Goal: Information Seeking & Learning: Learn about a topic

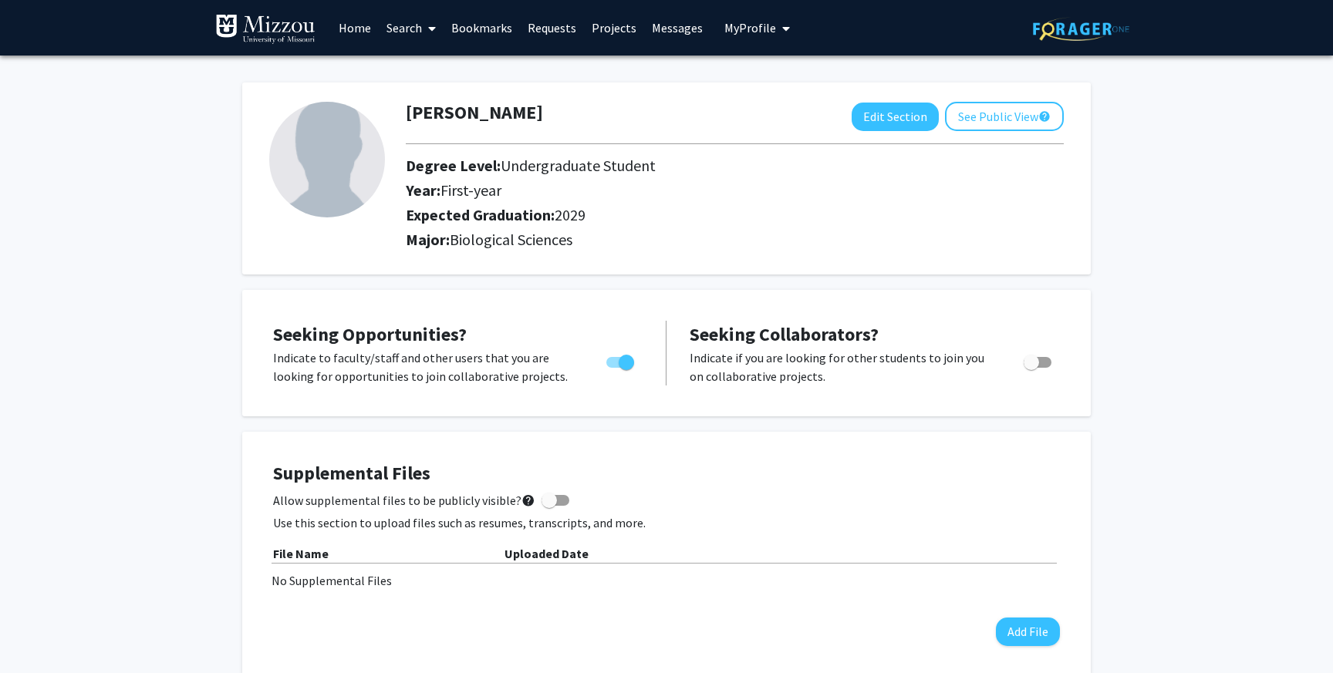
click at [496, 35] on link "Bookmarks" at bounding box center [481, 28] width 76 height 54
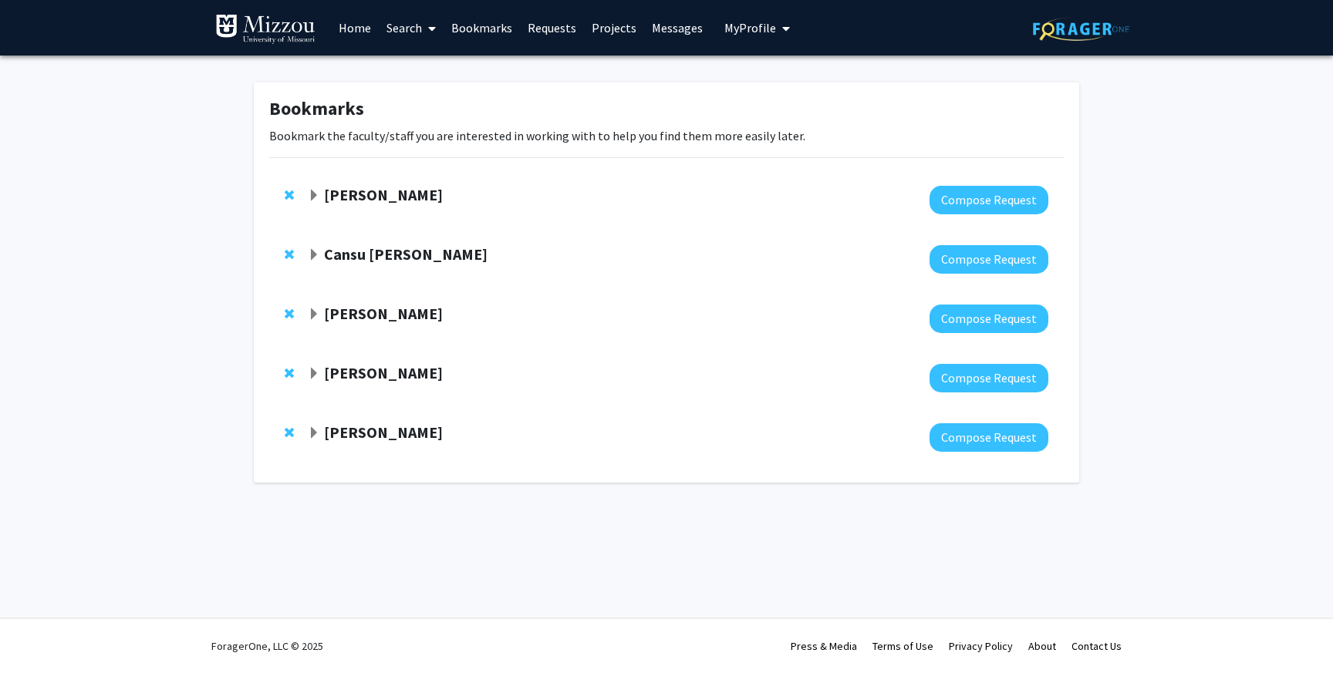
click at [315, 194] on span "Expand Carolyn Orbann Bookmark" at bounding box center [314, 196] width 12 height 12
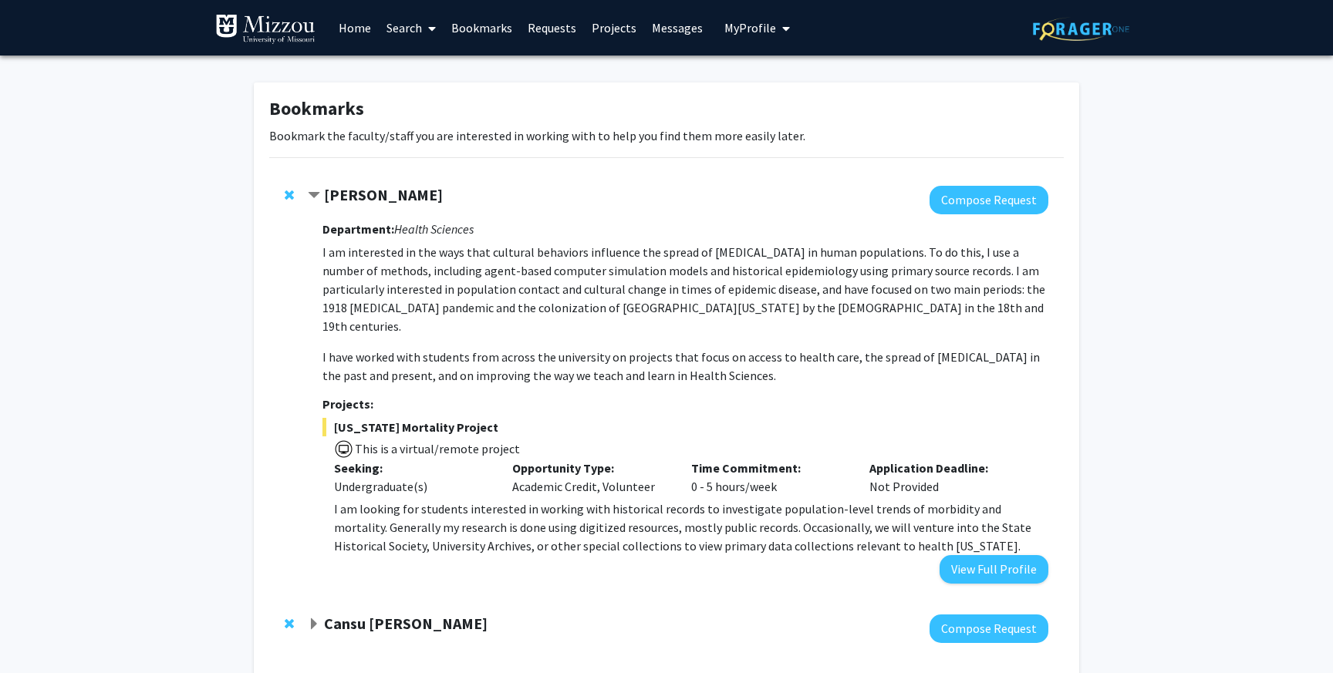
click at [315, 194] on span "Contract Carolyn Orbann Bookmark" at bounding box center [314, 196] width 12 height 12
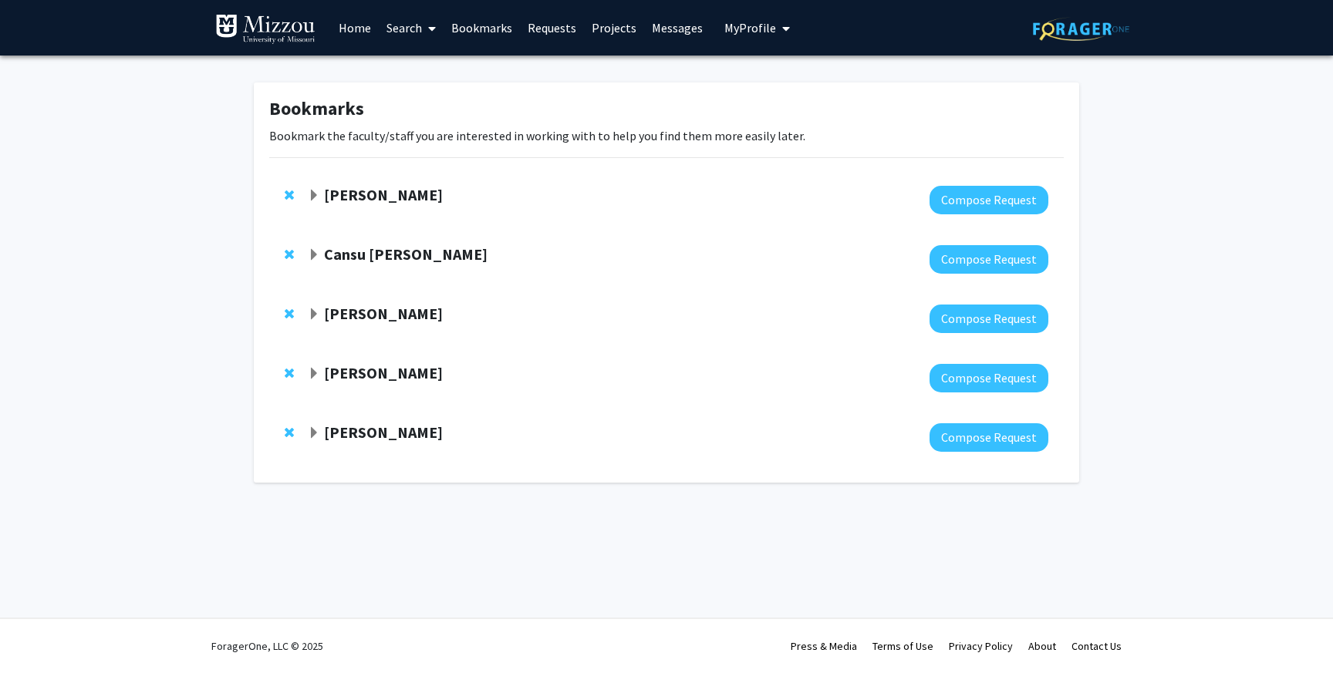
click at [313, 252] on span "Expand Cansu Agca Bookmark" at bounding box center [314, 255] width 12 height 12
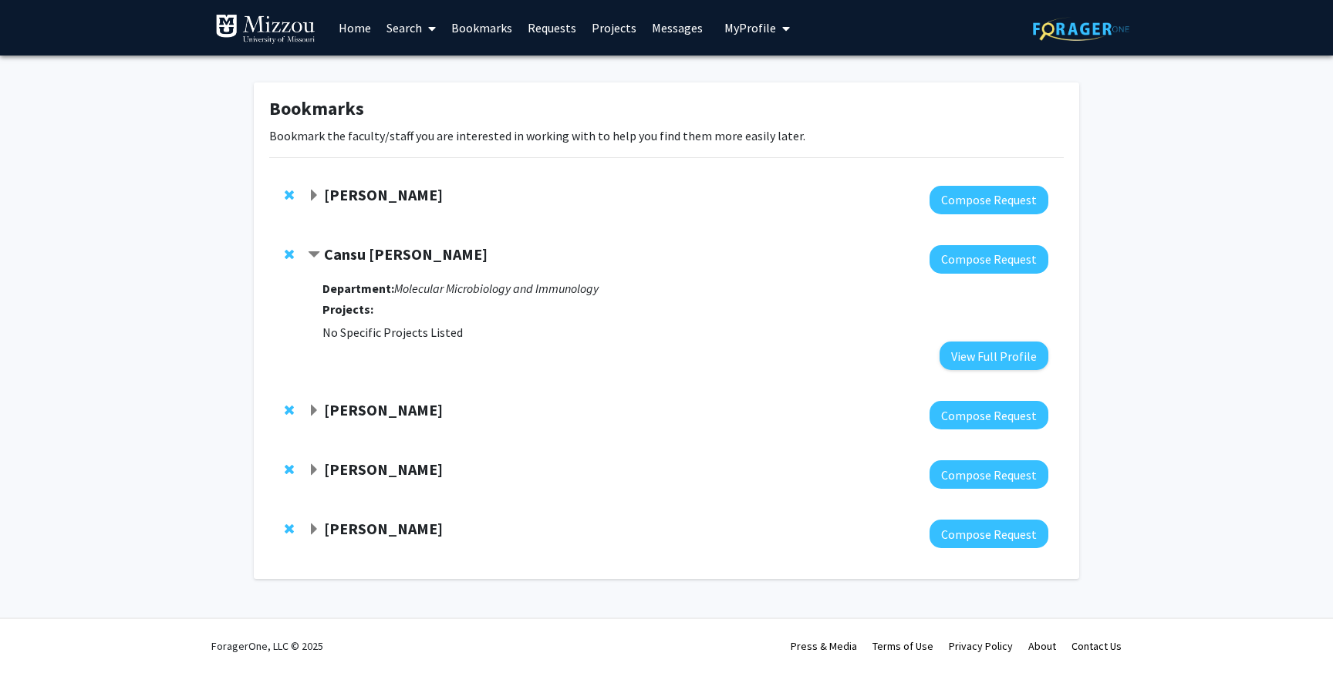
click at [348, 251] on strong "Cansu [PERSON_NAME]" at bounding box center [406, 253] width 164 height 19
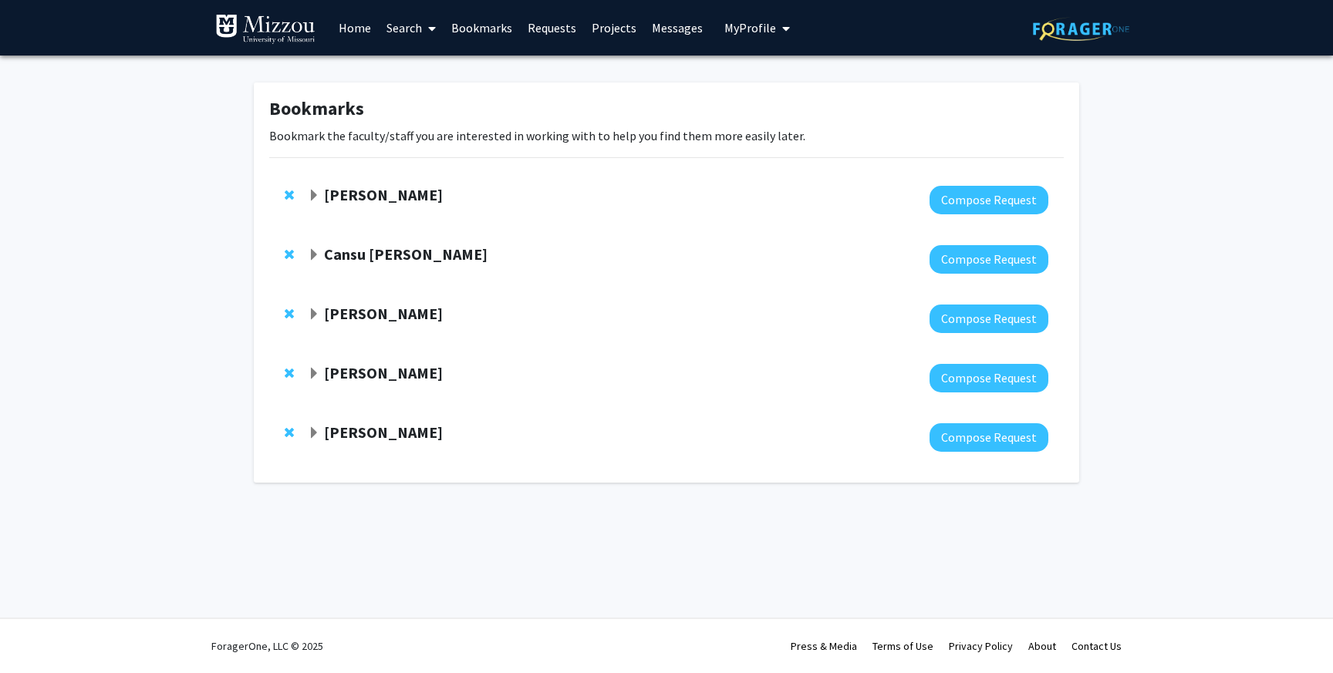
click at [321, 308] on div "[PERSON_NAME]" at bounding box center [474, 314] width 333 height 19
click at [312, 308] on span "Expand Peter Cornish Bookmark" at bounding box center [314, 314] width 12 height 12
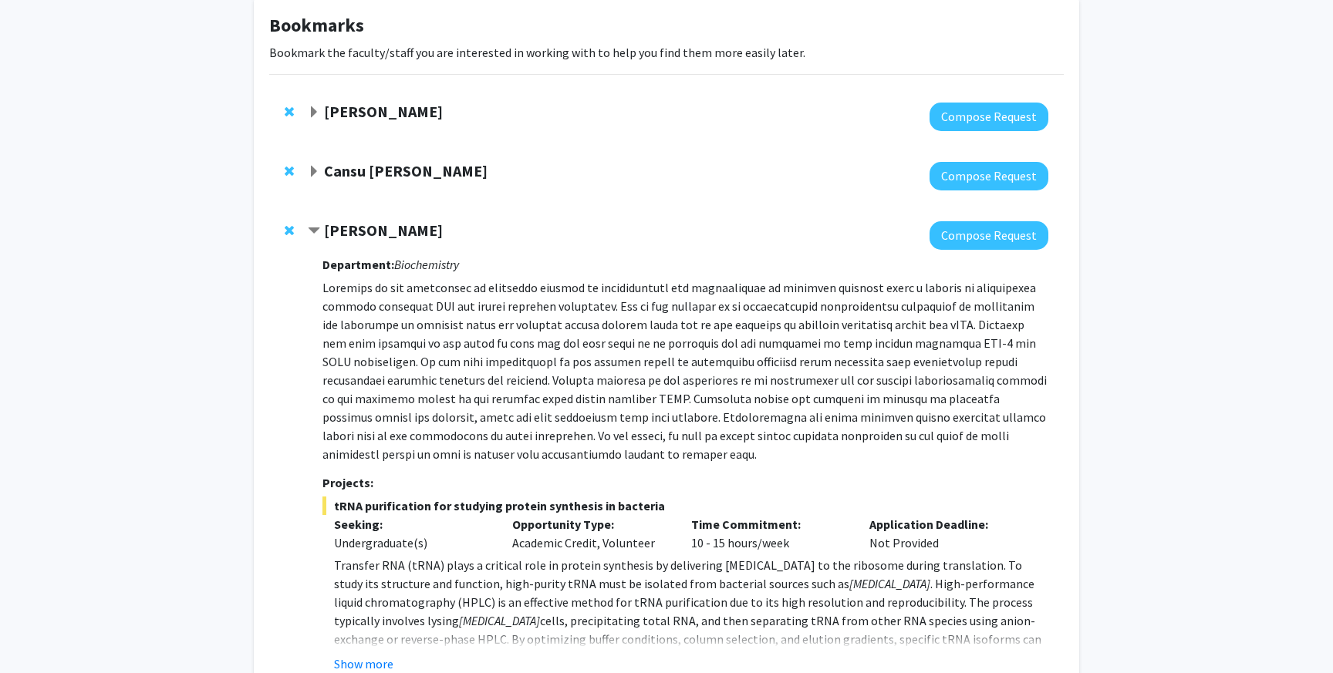
scroll to position [70, 0]
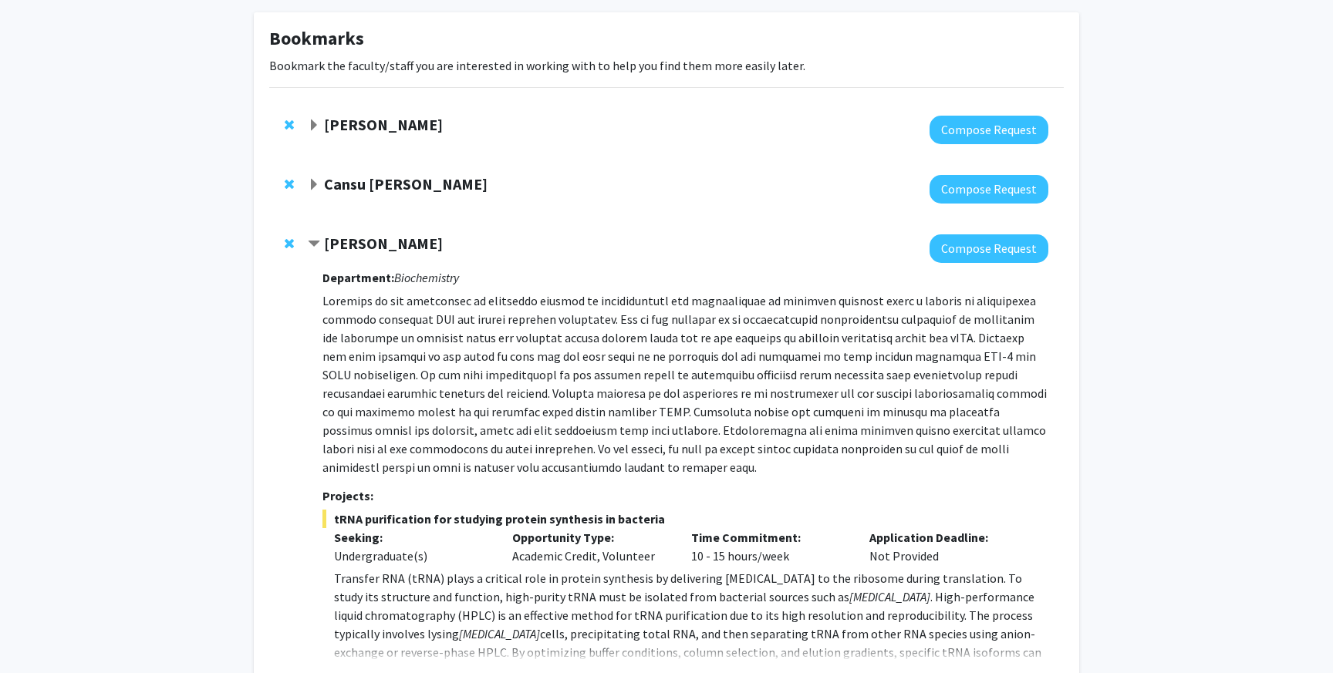
click at [311, 238] on span "Contract Peter Cornish Bookmark" at bounding box center [314, 244] width 12 height 12
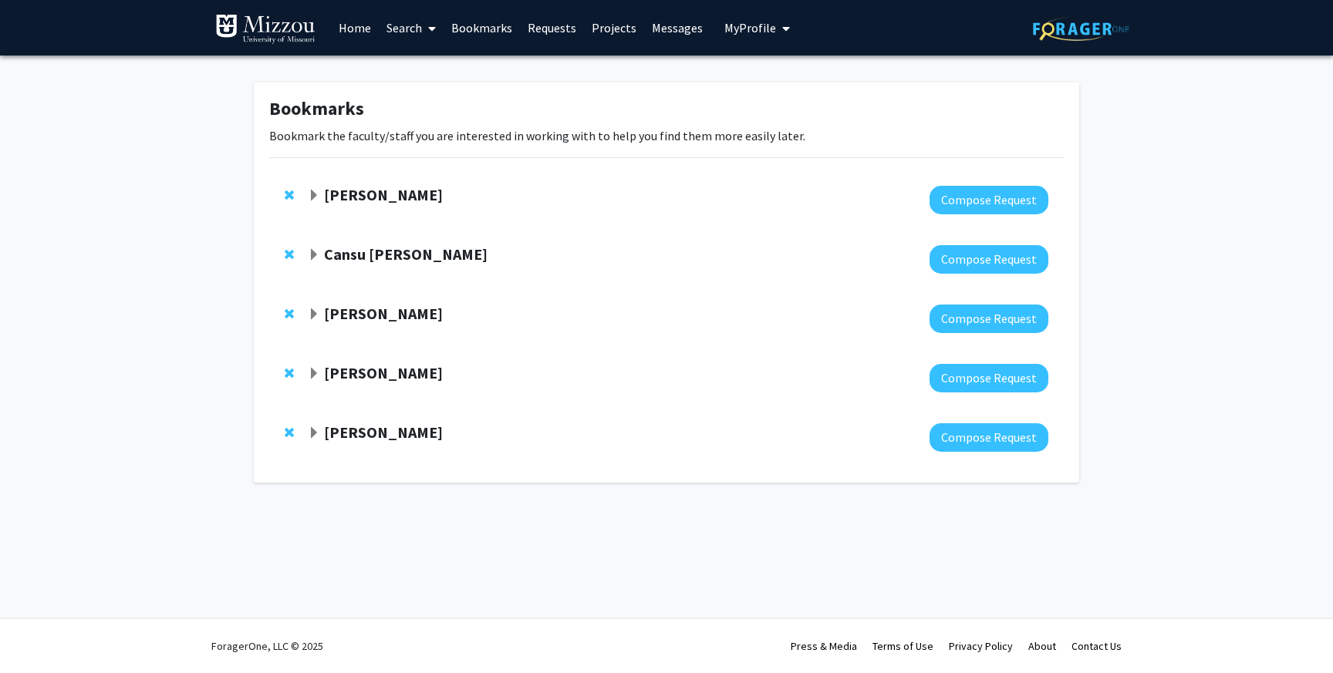
scroll to position [0, 0]
click at [314, 437] on span "Expand Yujiang Fang Bookmark" at bounding box center [314, 433] width 12 height 12
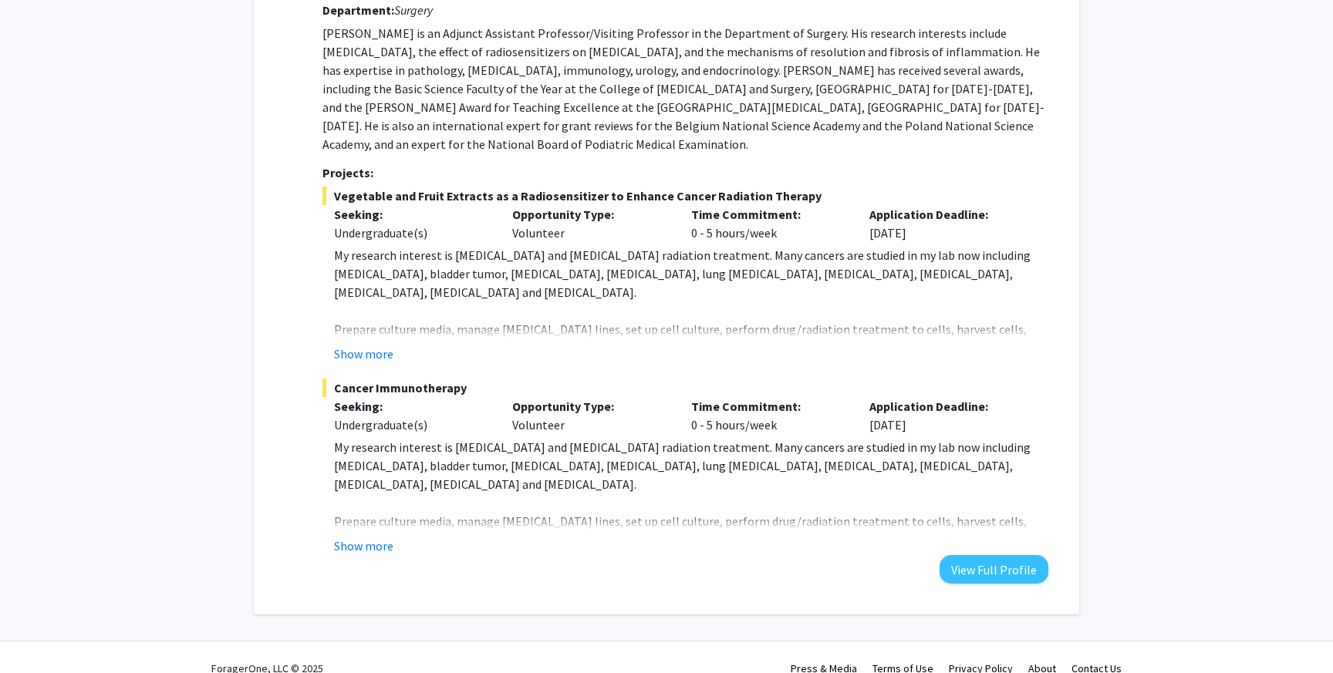
scroll to position [479, 0]
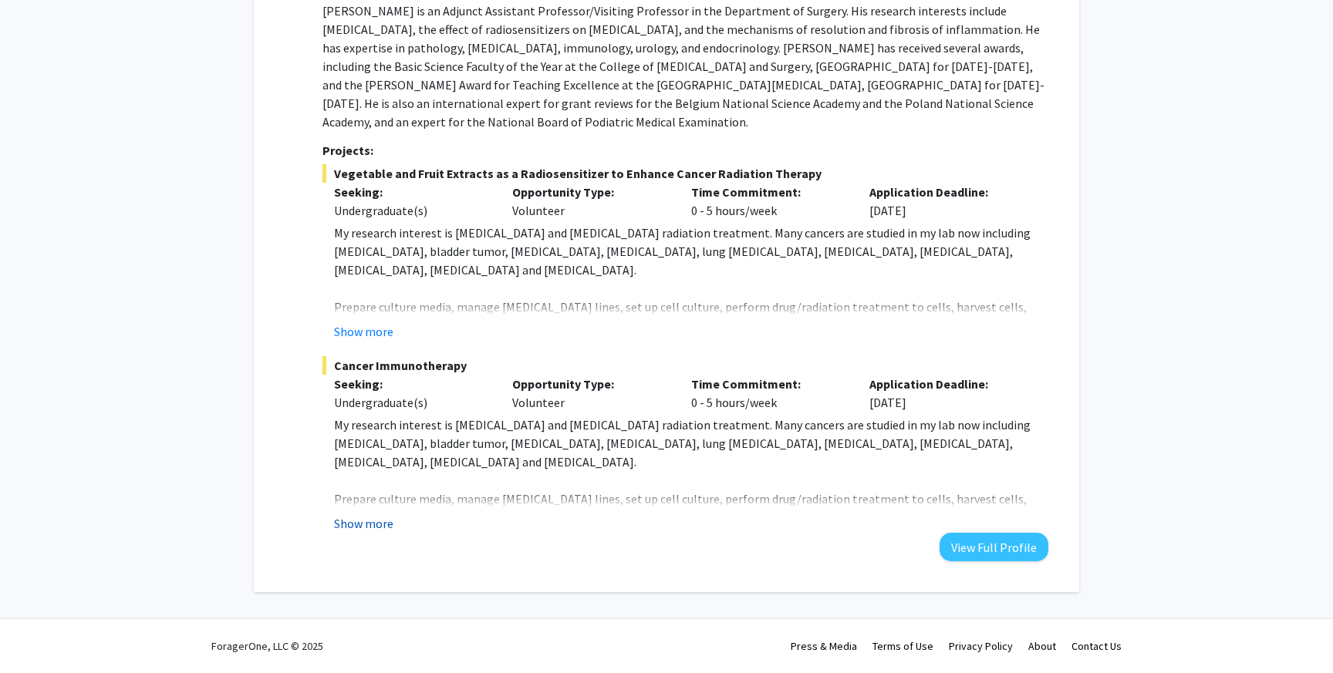
click at [362, 520] on button "Show more" at bounding box center [363, 523] width 59 height 19
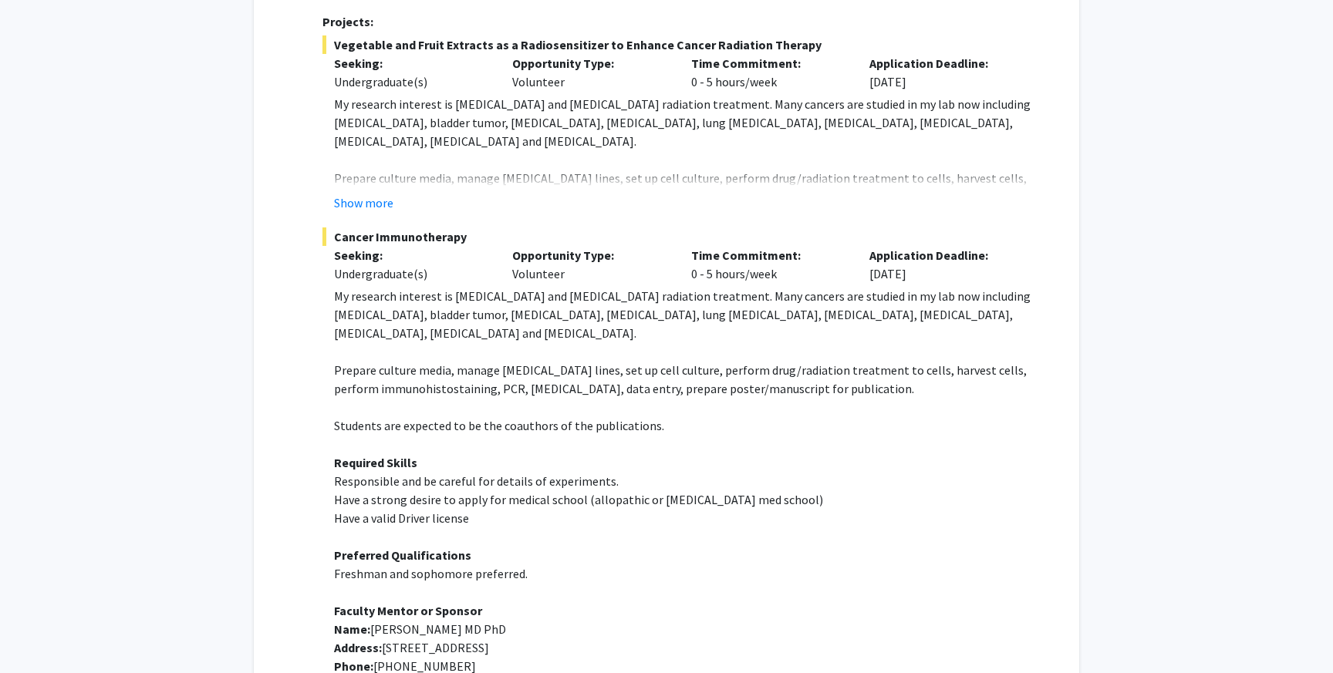
scroll to position [605, 0]
drag, startPoint x: 386, startPoint y: 649, endPoint x: 654, endPoint y: 640, distance: 268.6
click at [655, 642] on p "Address: [STREET_ADDRESS]" at bounding box center [691, 650] width 714 height 19
copy span "[STREET_ADDRESS]"
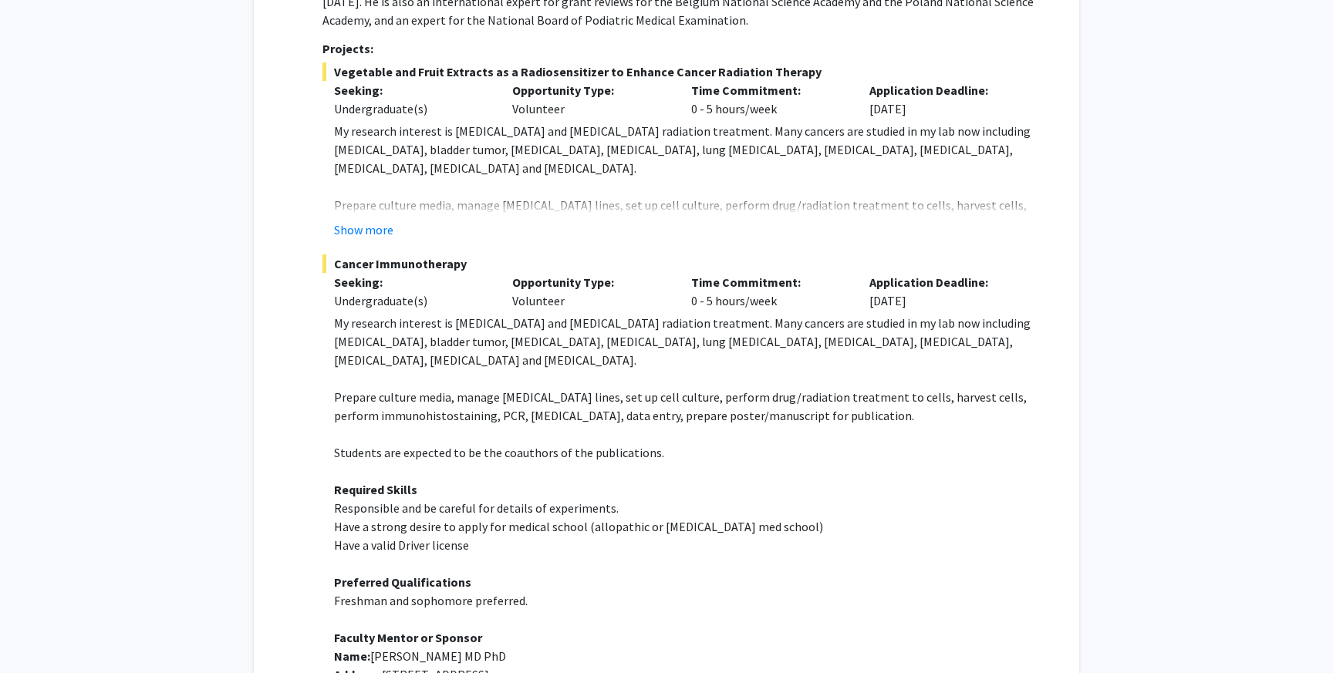
scroll to position [583, 0]
click at [447, 393] on span "Prepare culture media, manage [MEDICAL_DATA] lines, set up cell culture, perfor…" at bounding box center [680, 404] width 693 height 34
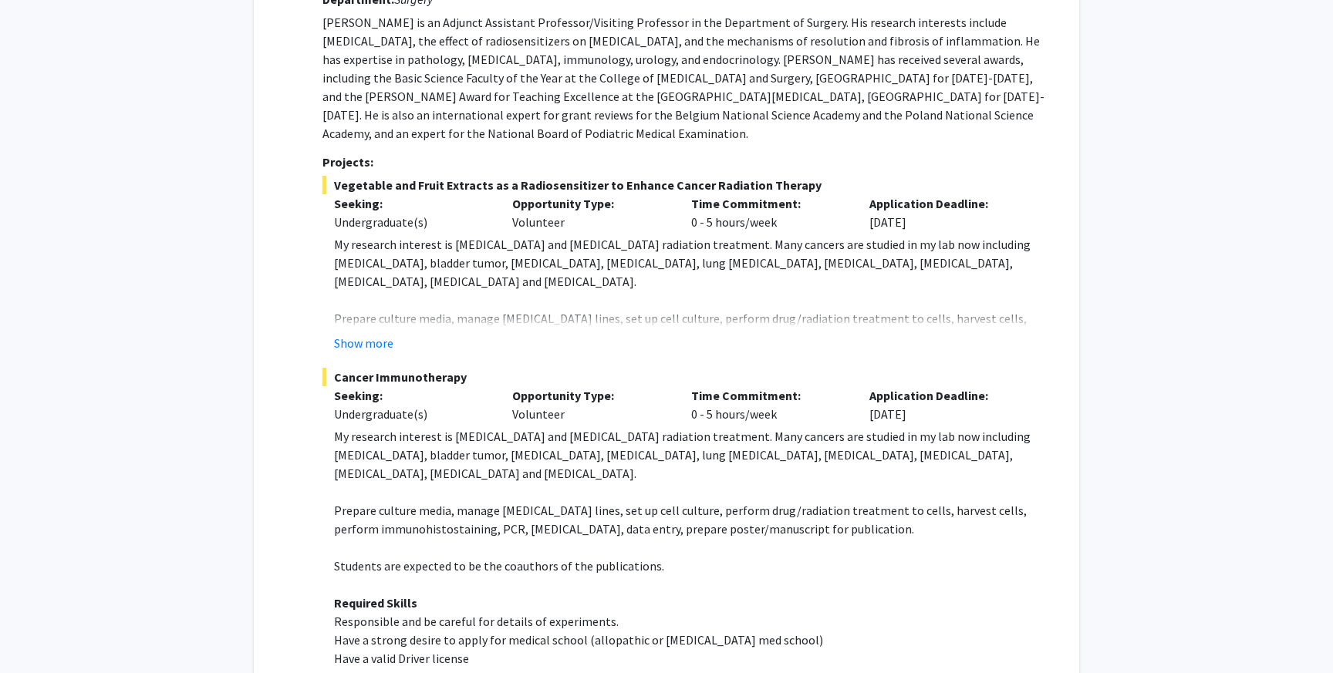
scroll to position [466, 0]
click at [369, 342] on button "Show more" at bounding box center [363, 344] width 59 height 19
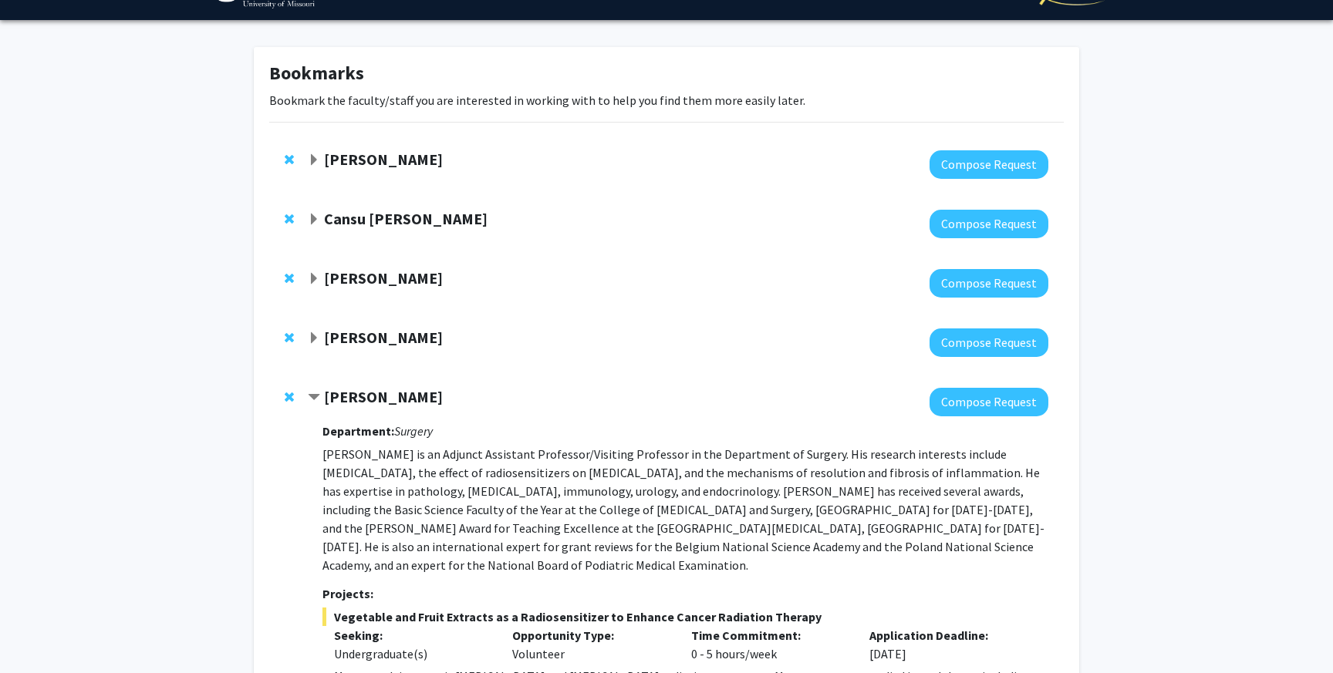
scroll to position [23, 0]
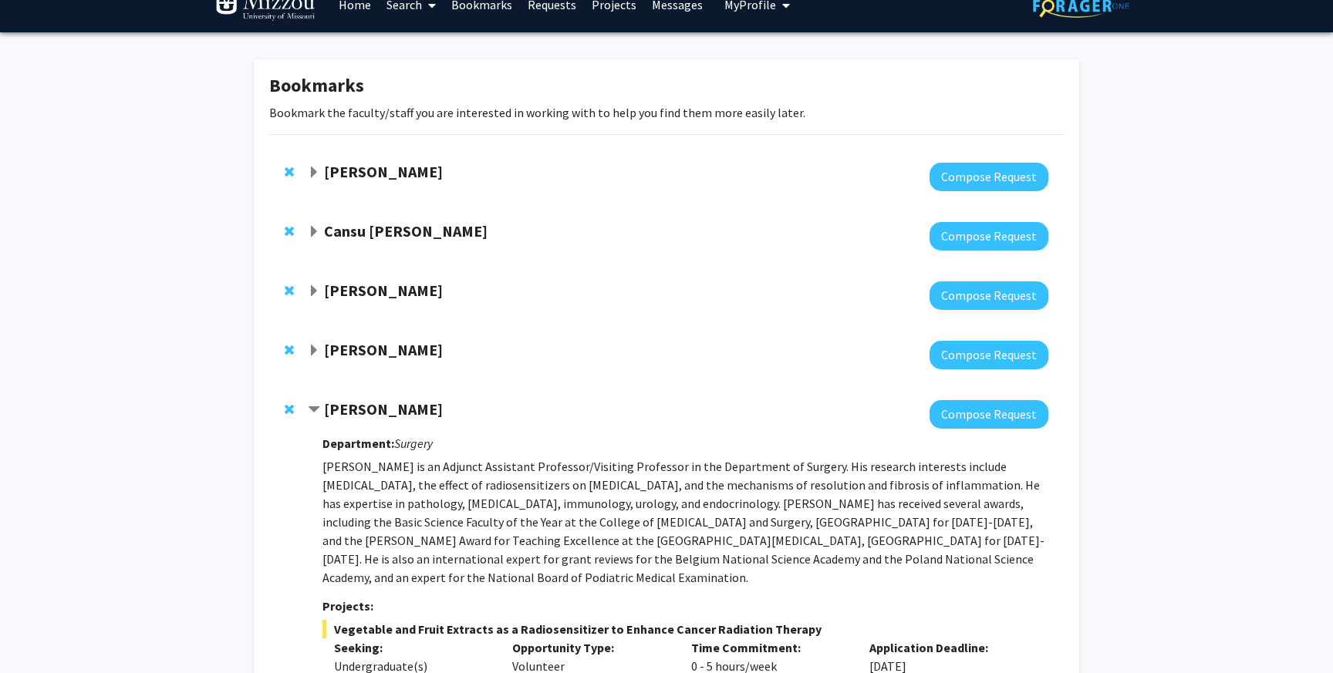
click at [322, 350] on div "[PERSON_NAME]" at bounding box center [474, 350] width 333 height 19
click at [312, 347] on span "Expand Aaron Ericsson Bookmark" at bounding box center [314, 351] width 12 height 12
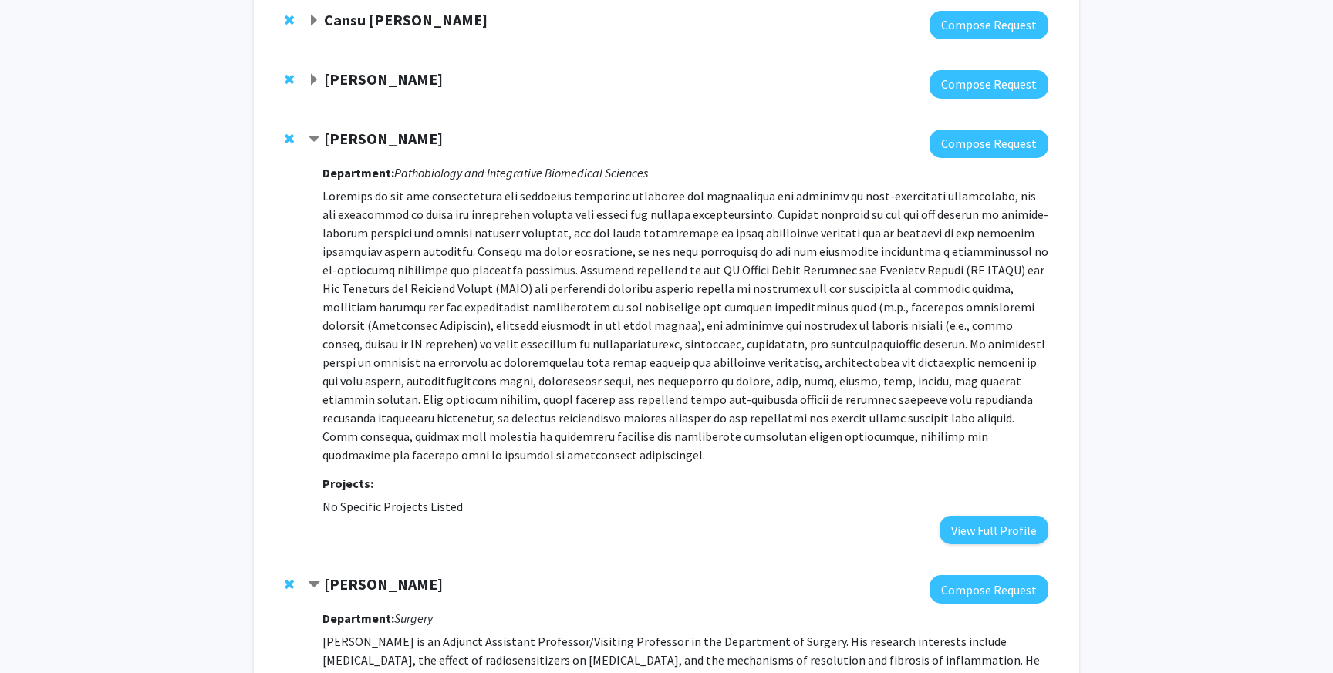
scroll to position [245, 0]
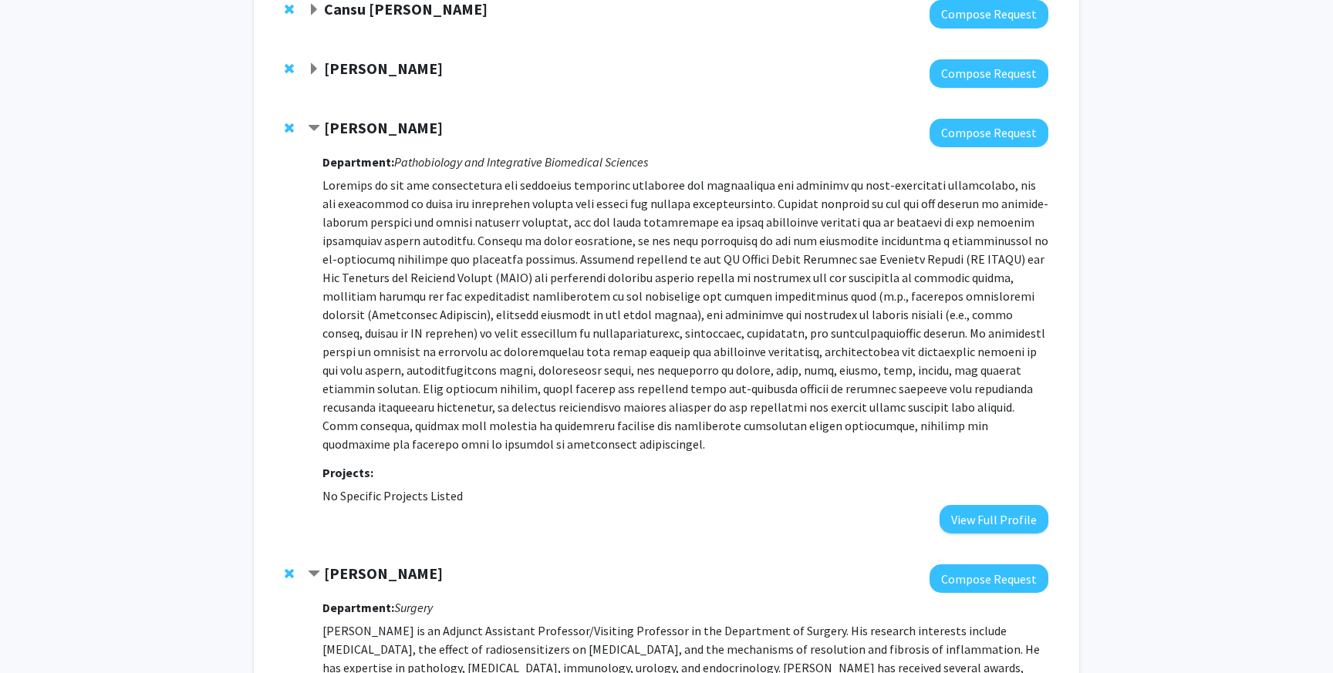
click at [432, 254] on p at bounding box center [685, 315] width 726 height 278
click at [365, 123] on strong "[PERSON_NAME]" at bounding box center [383, 127] width 119 height 19
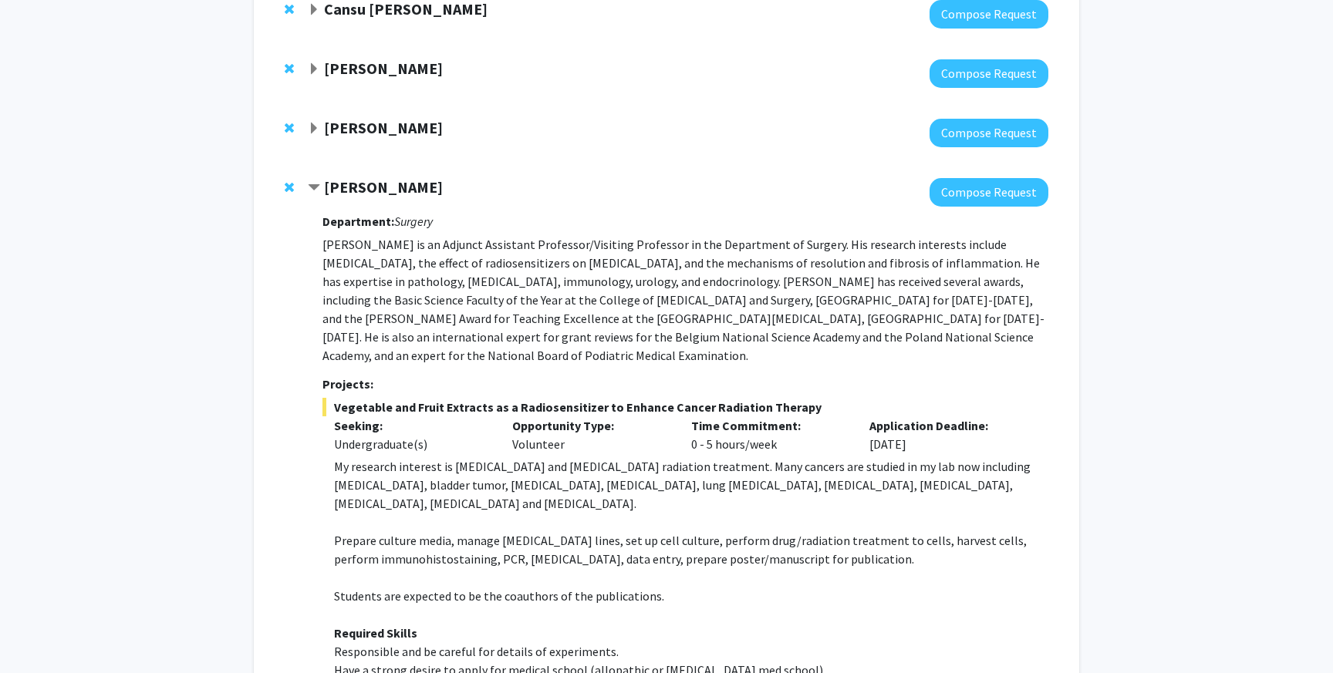
click at [372, 128] on strong "[PERSON_NAME]" at bounding box center [383, 127] width 119 height 19
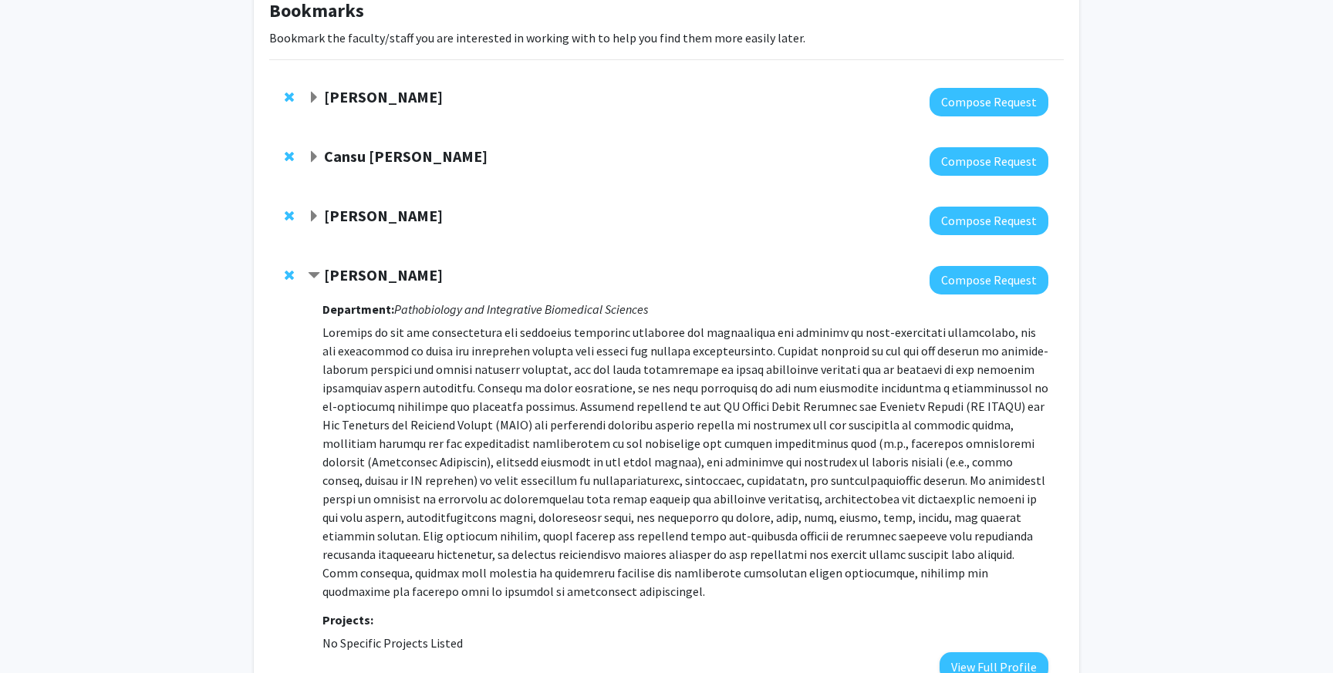
scroll to position [0, 0]
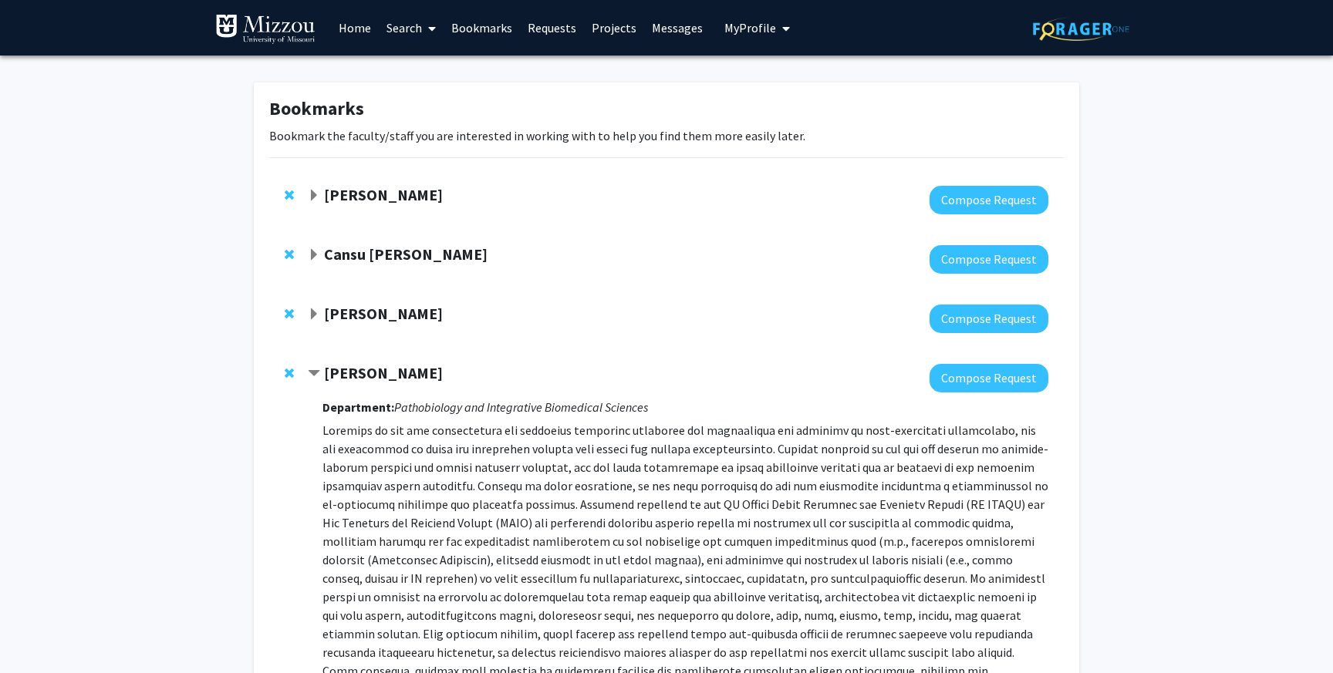
click at [355, 30] on link "Home" at bounding box center [355, 28] width 48 height 54
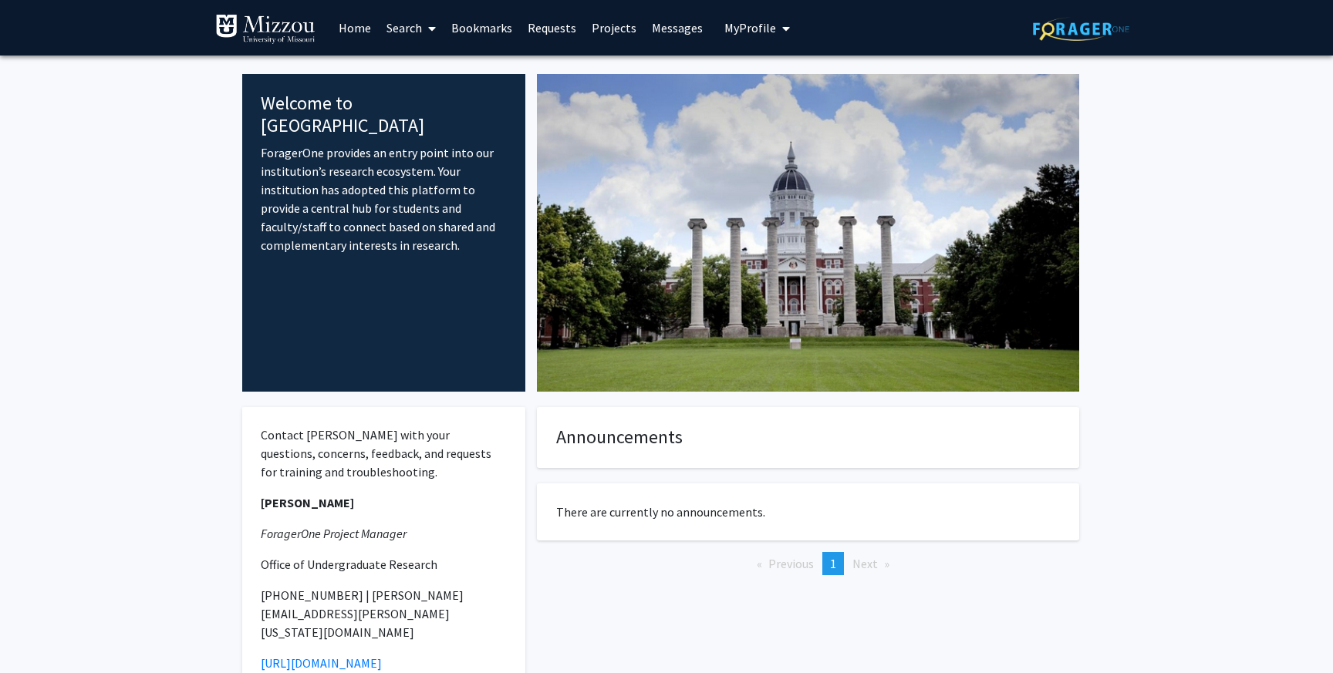
click at [416, 22] on link "Search" at bounding box center [411, 28] width 65 height 54
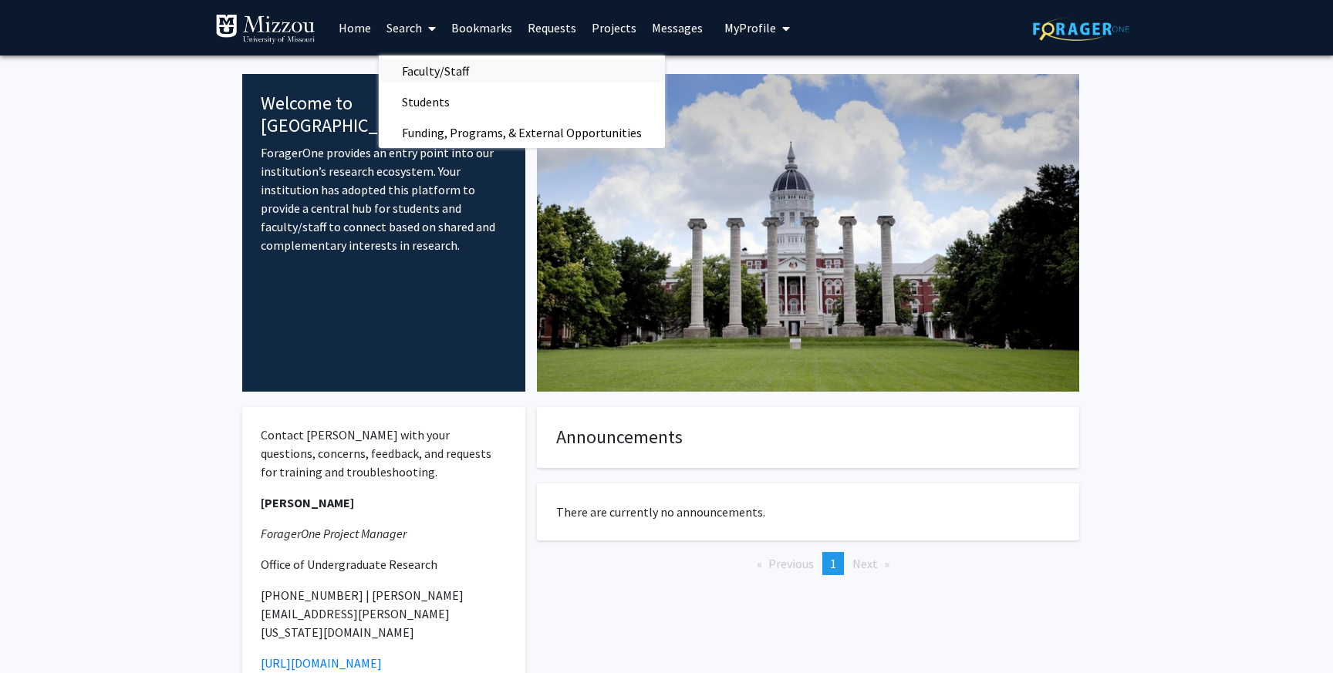
click at [424, 69] on span "Faculty/Staff" at bounding box center [435, 71] width 113 height 31
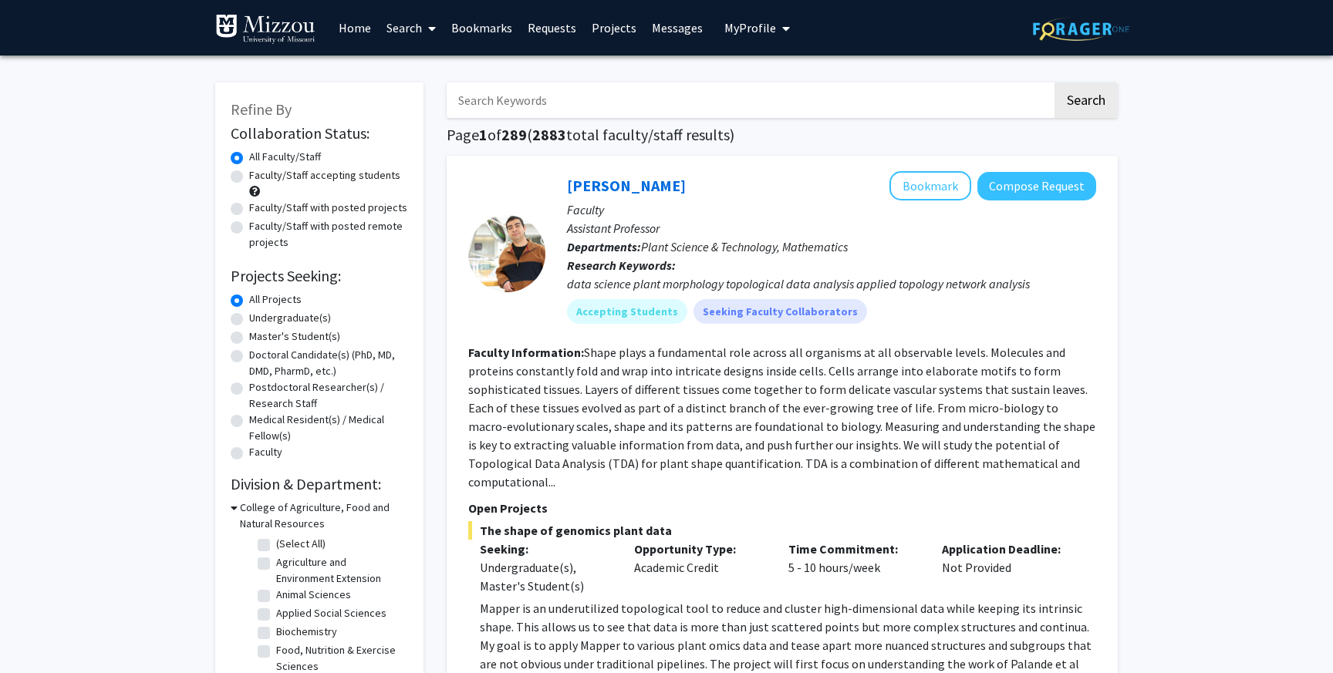
click at [605, 99] on input "Search Keywords" at bounding box center [749, 100] width 605 height 35
click at [1054, 83] on button "Search" at bounding box center [1085, 100] width 63 height 35
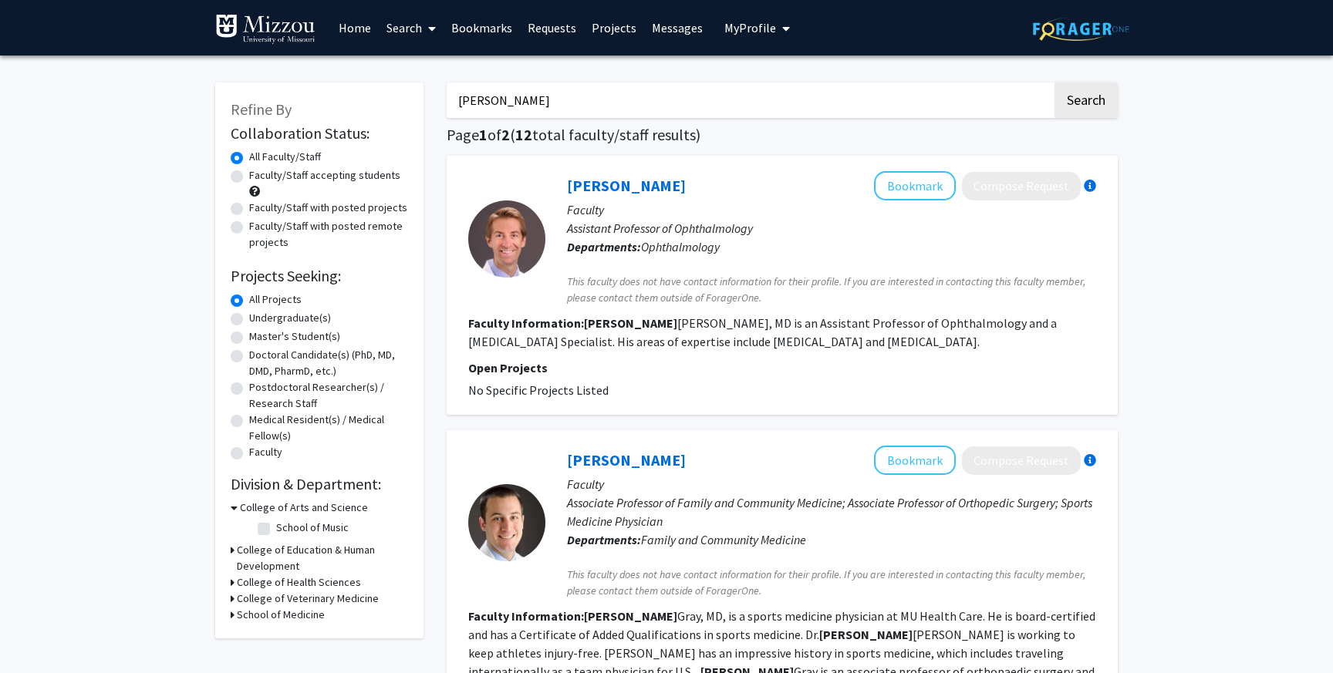
click at [570, 100] on input "[PERSON_NAME]" at bounding box center [749, 100] width 605 height 35
type input "[PERSON_NAME]"
click at [1054, 83] on button "Search" at bounding box center [1085, 100] width 63 height 35
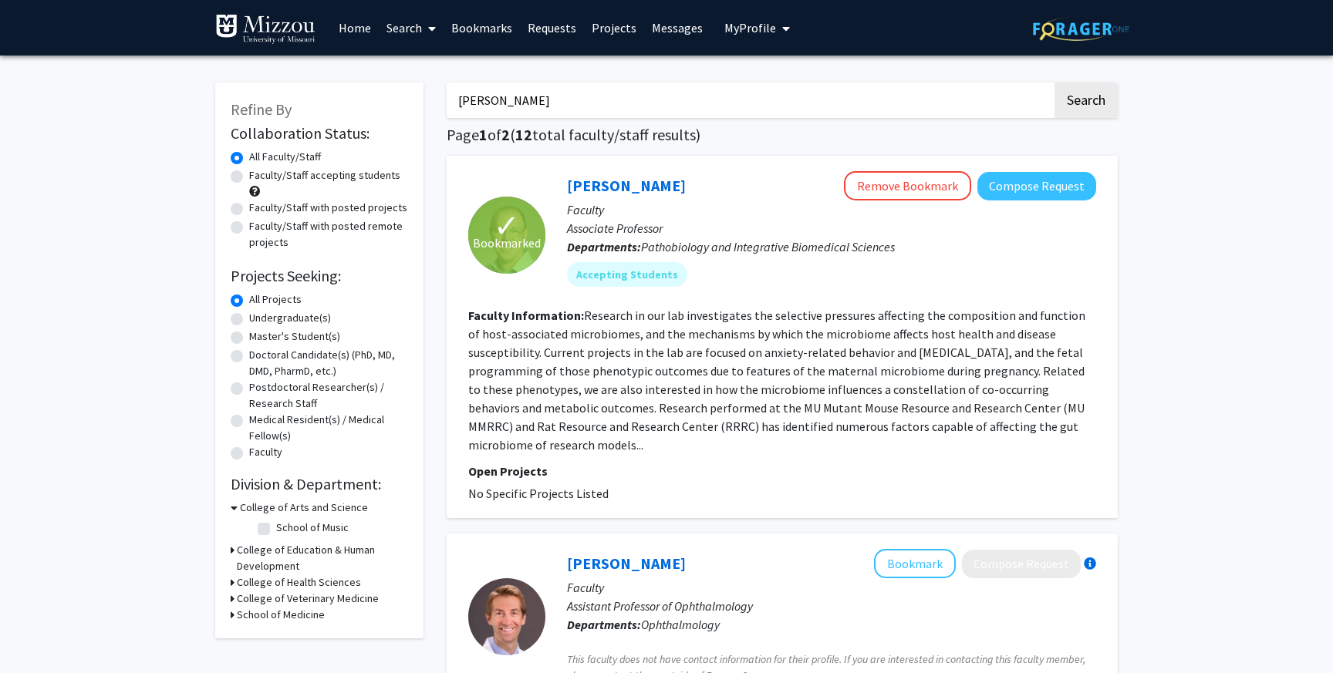
click at [592, 325] on section "Faculty Information: Research in our lab investigates the selective pressures a…" at bounding box center [782, 380] width 628 height 148
click at [625, 186] on link "[PERSON_NAME]" at bounding box center [626, 185] width 119 height 19
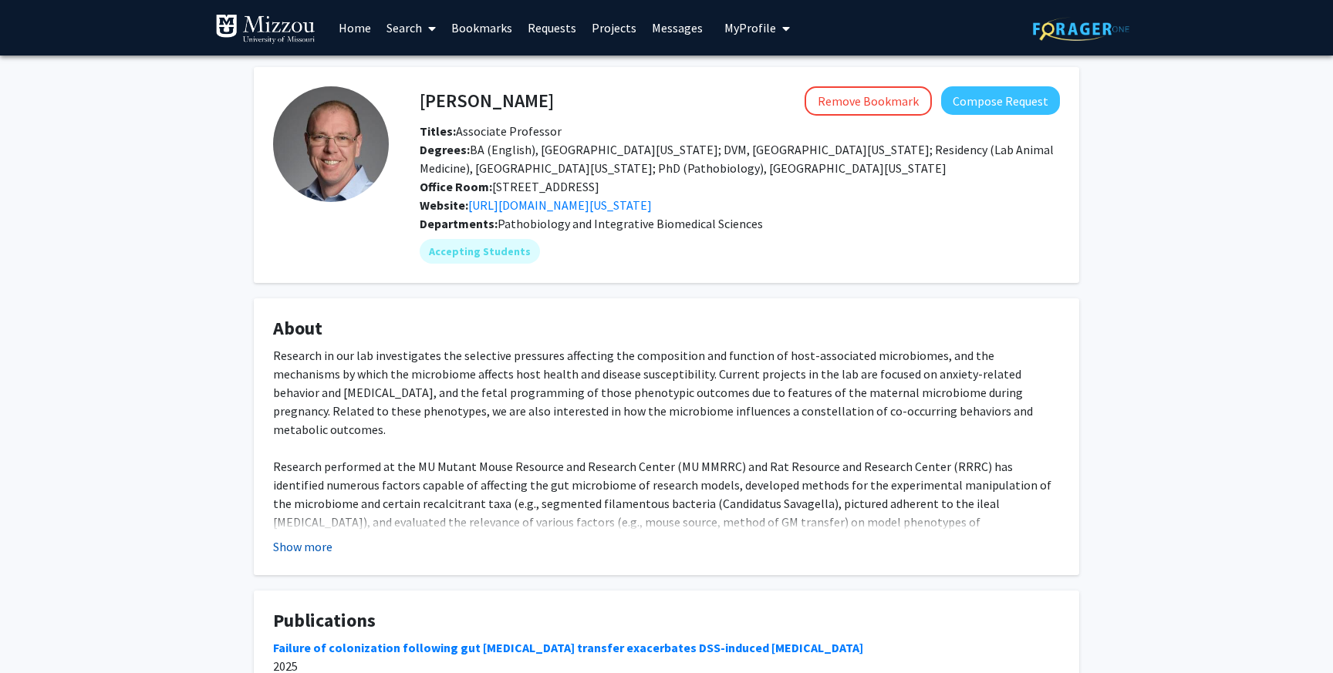
click at [289, 552] on button "Show more" at bounding box center [302, 547] width 59 height 19
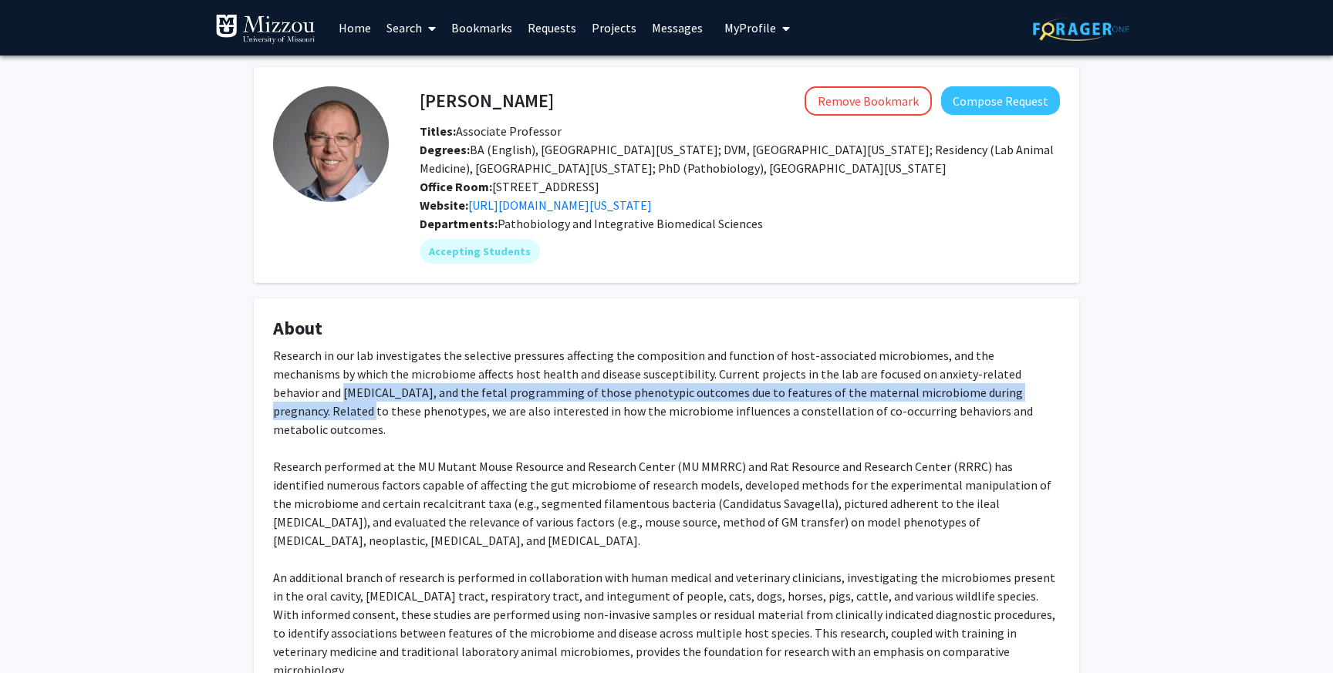
drag, startPoint x: 990, startPoint y: 372, endPoint x: 989, endPoint y: 396, distance: 24.7
click at [988, 396] on div "Research in our lab investigates the selective pressures affecting the composit…" at bounding box center [666, 512] width 787 height 333
copy div "[MEDICAL_DATA], and the fetal programming of those phenotypic outcomes due to f…"
click at [989, 396] on div "Research in our lab investigates the selective pressures affecting the composit…" at bounding box center [666, 512] width 787 height 333
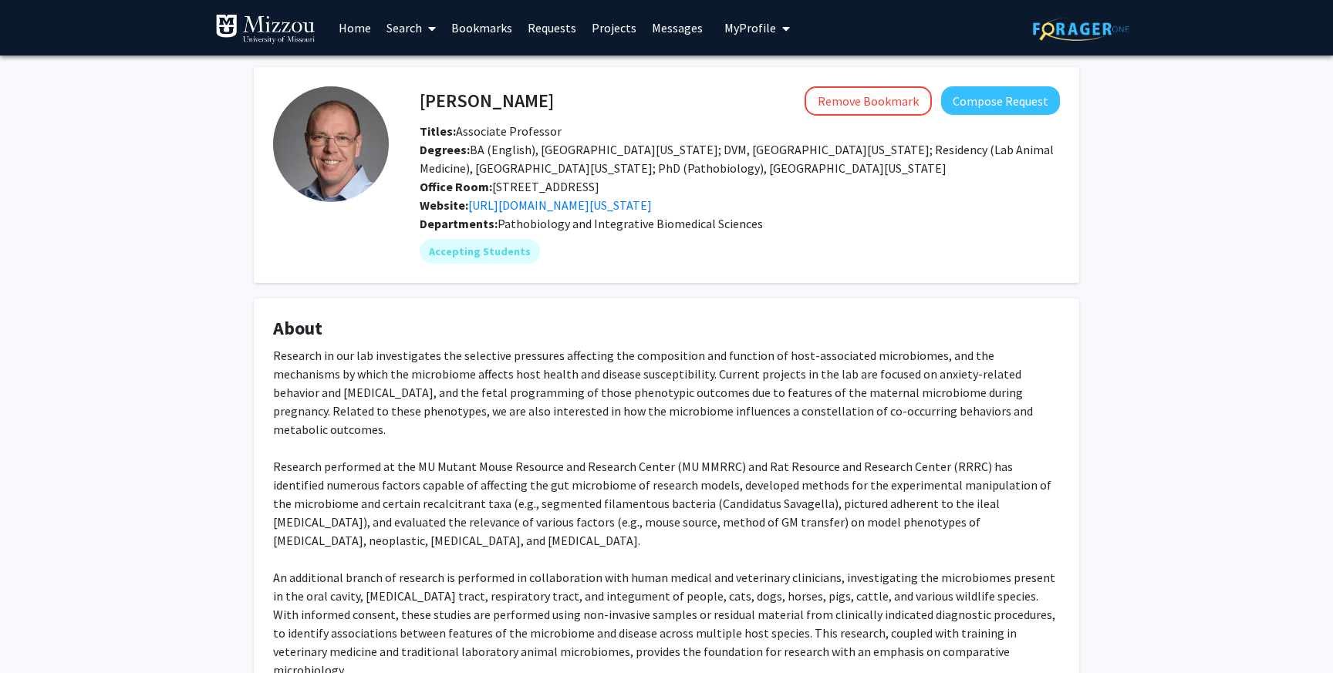
click at [480, 29] on link "Bookmarks" at bounding box center [481, 28] width 76 height 54
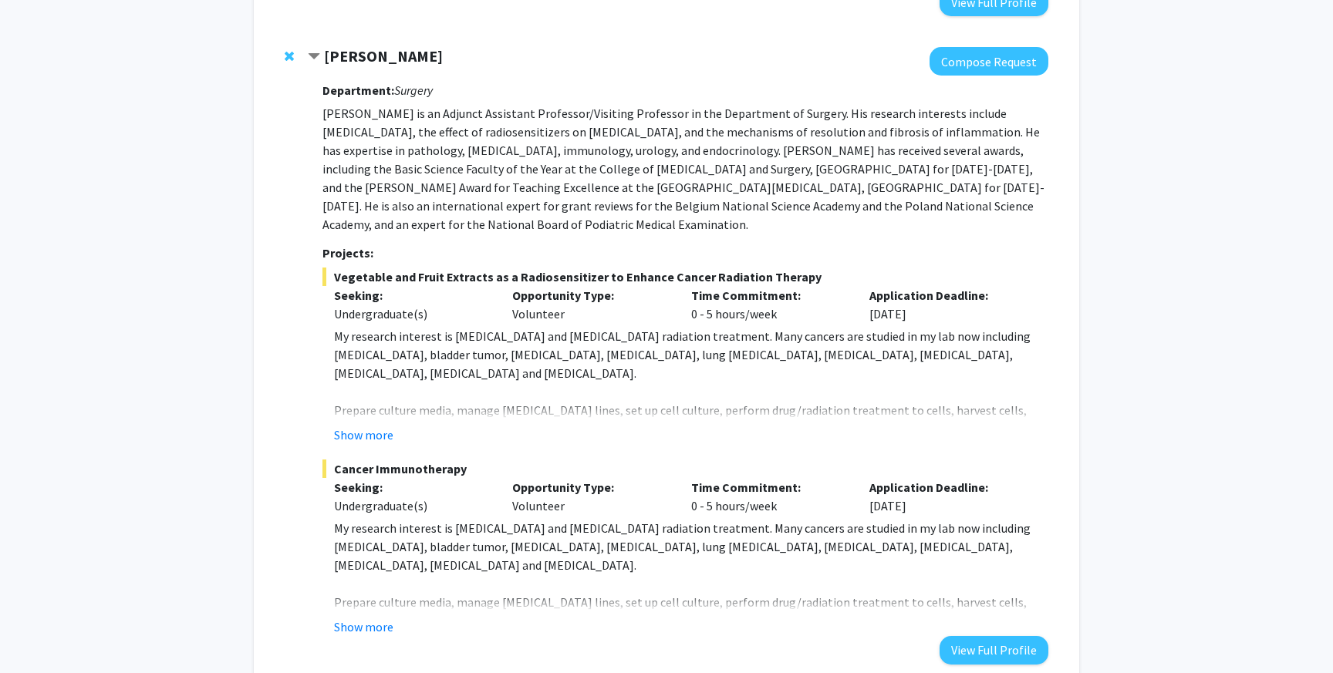
scroll to position [865, 0]
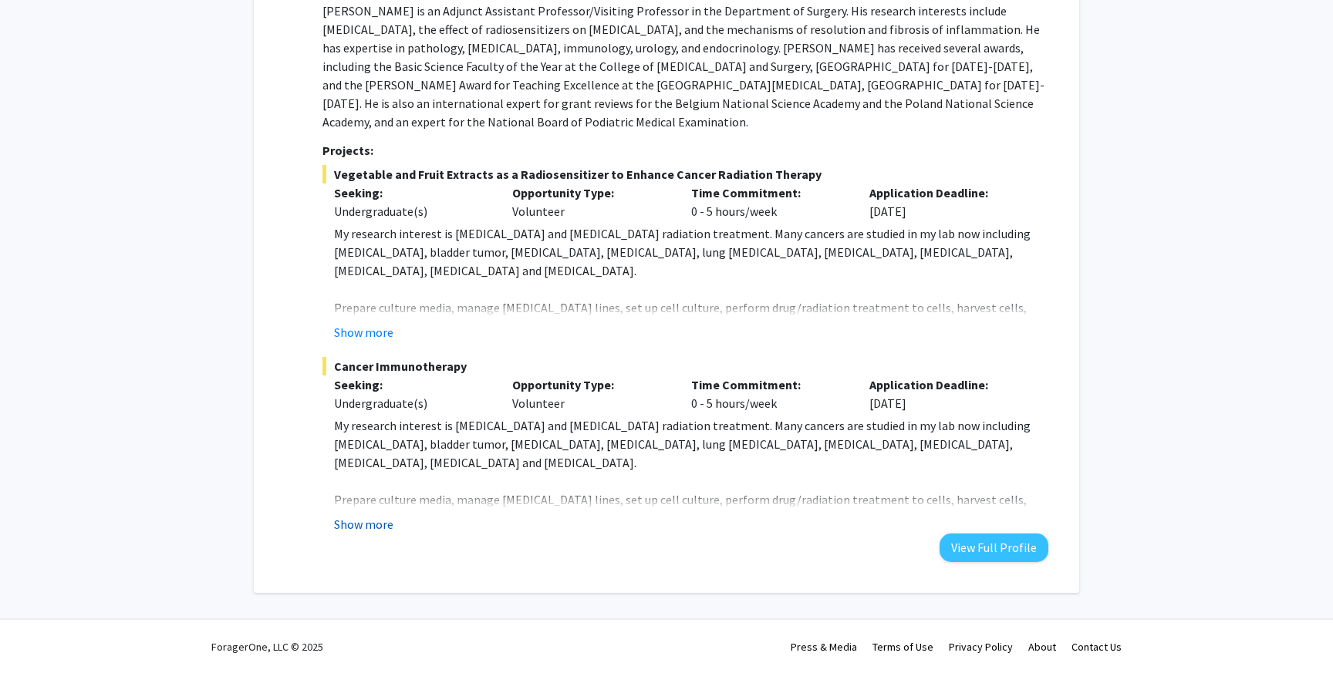
click at [356, 521] on button "Show more" at bounding box center [363, 524] width 59 height 19
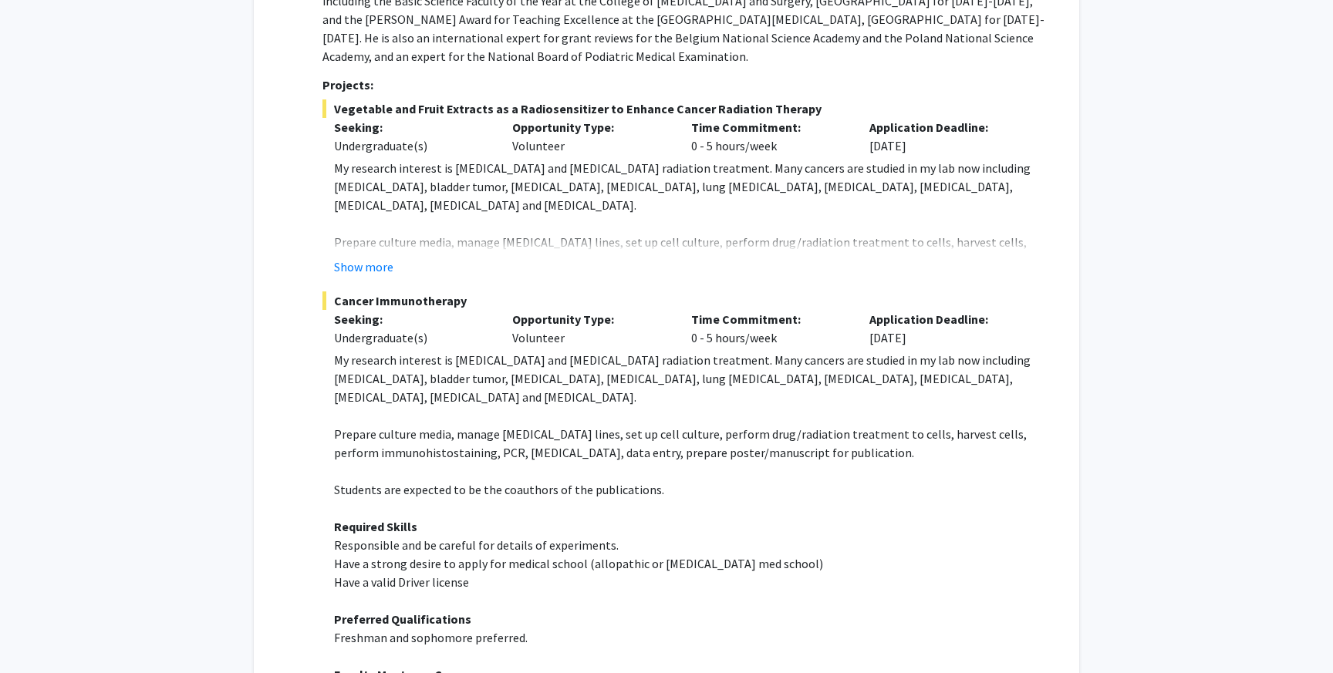
scroll to position [933, 0]
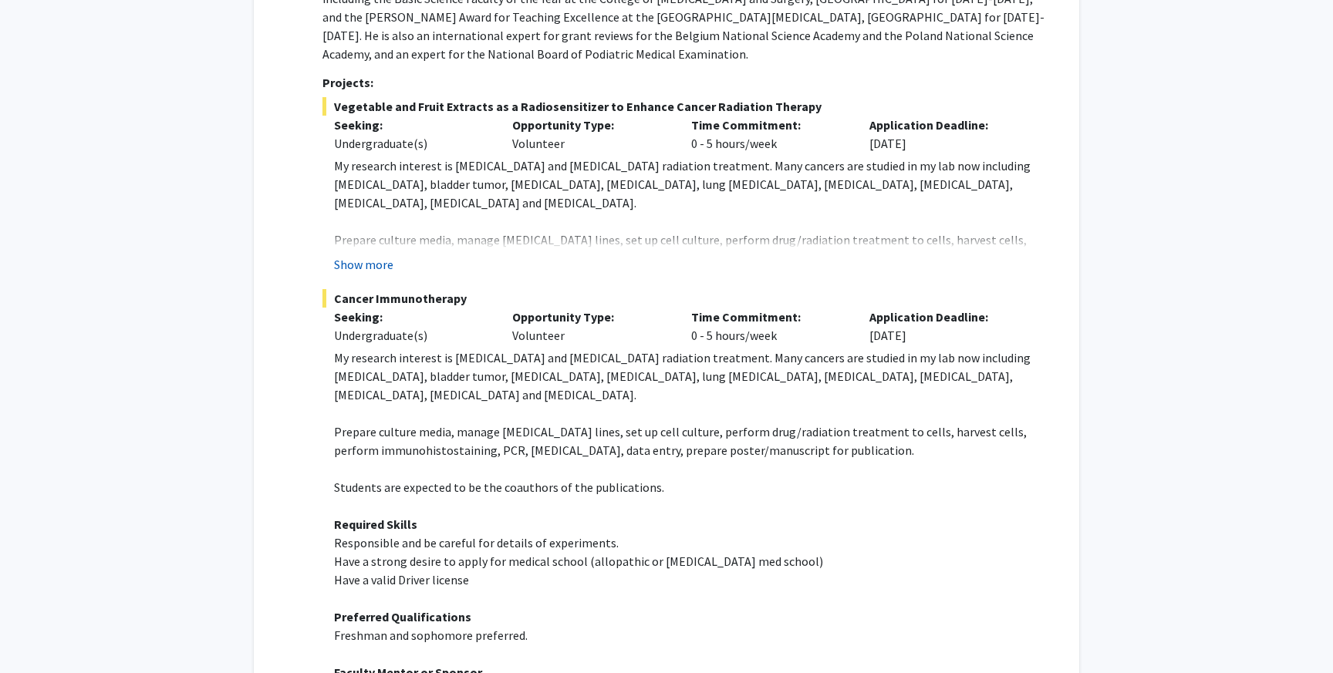
click at [364, 265] on button "Show more" at bounding box center [363, 264] width 59 height 19
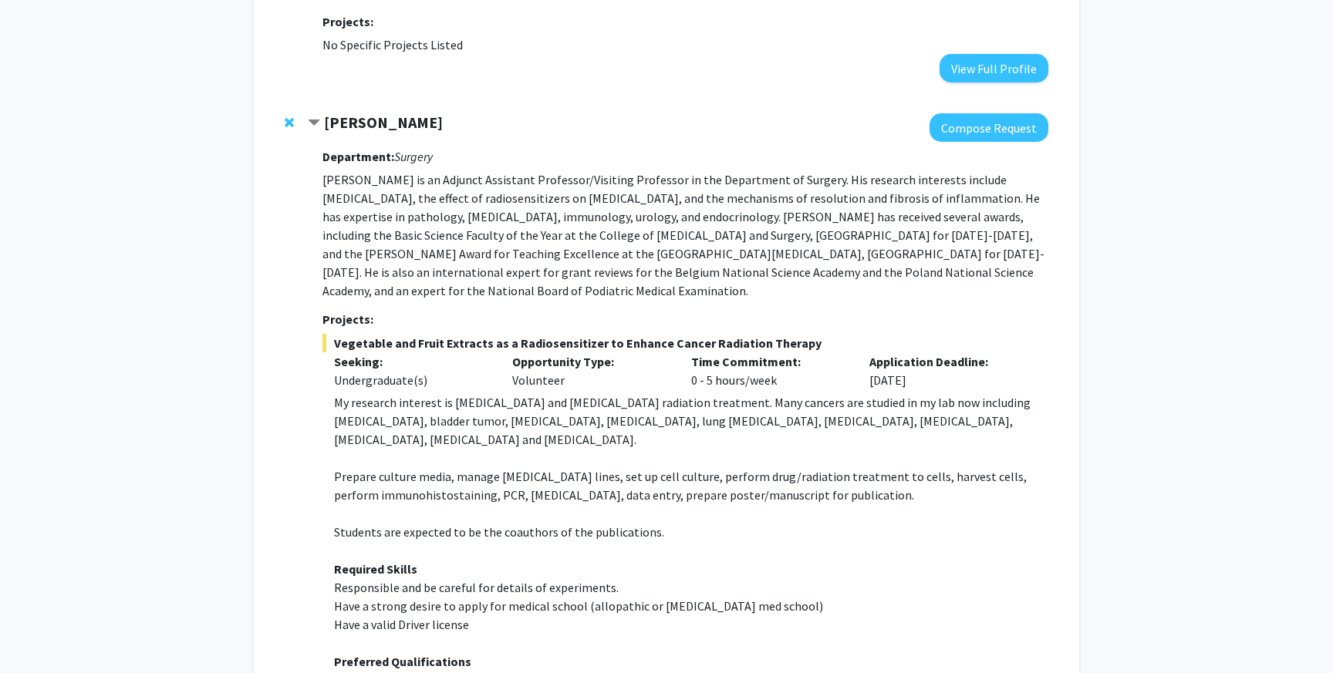
scroll to position [693, 0]
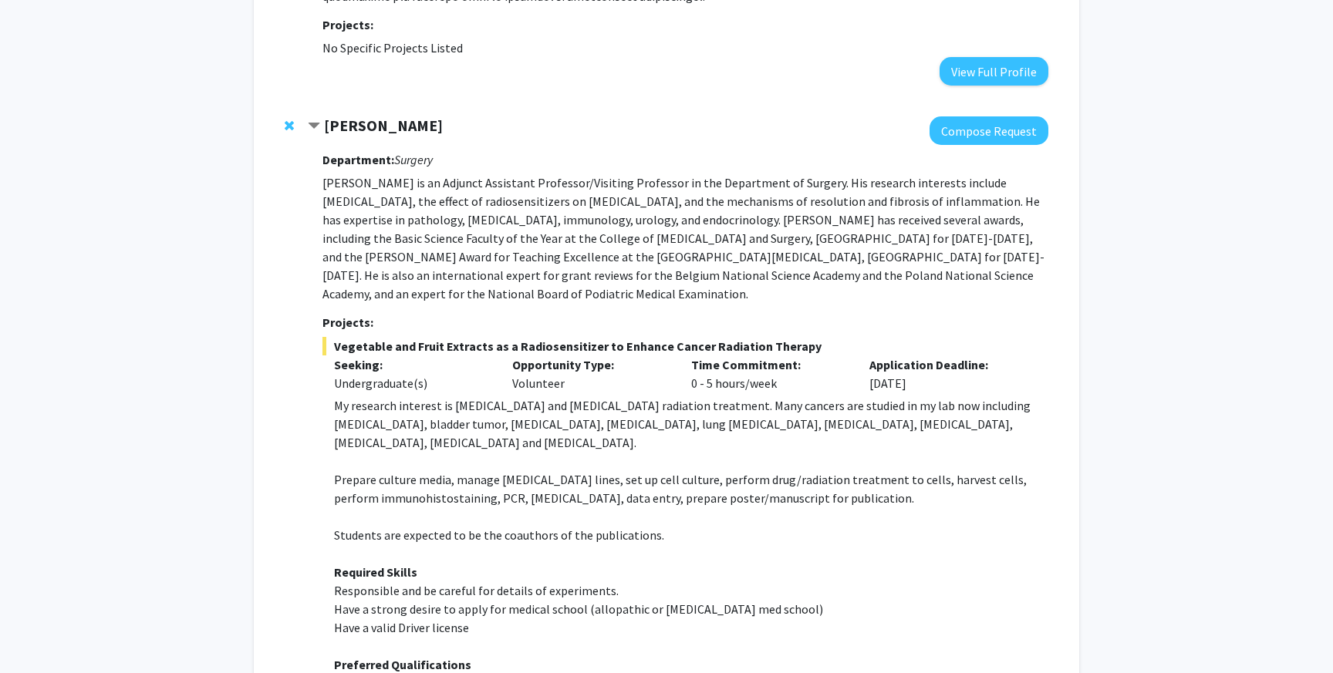
click at [315, 124] on span "Contract Yujiang Fang Bookmark" at bounding box center [314, 126] width 12 height 12
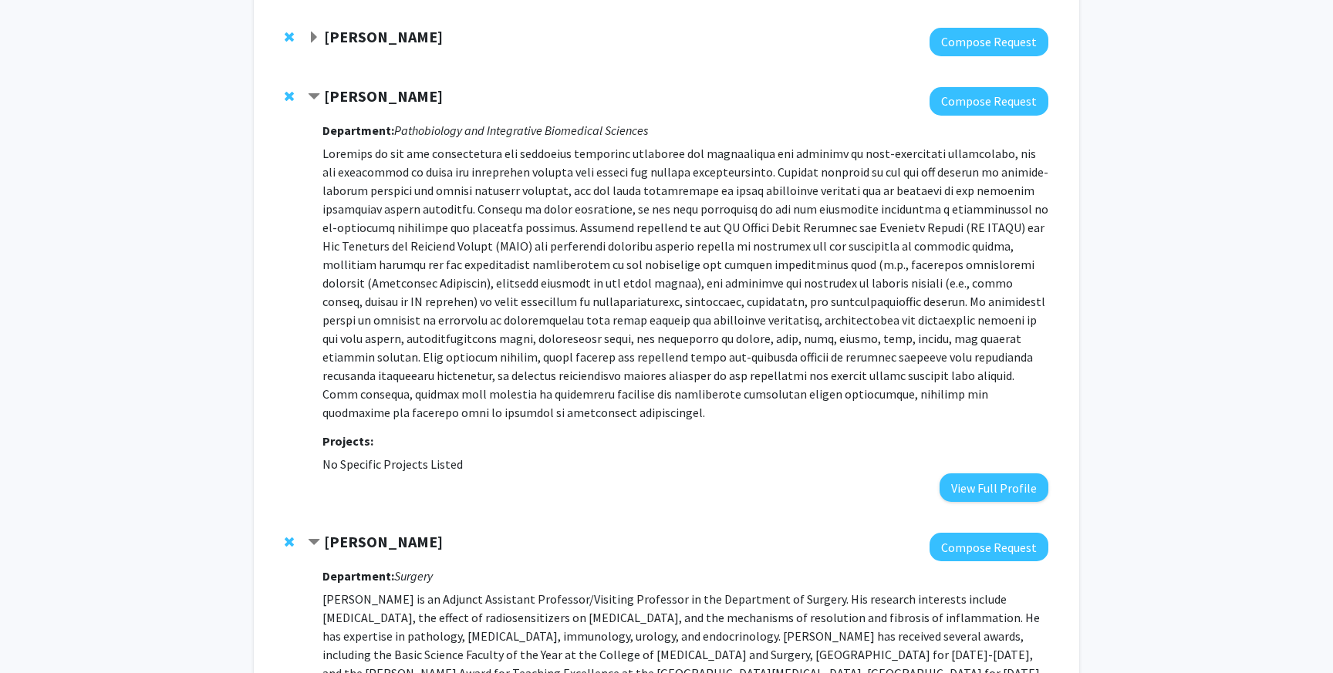
click at [315, 124] on div "[PERSON_NAME] Compose Request Department: Pathobiology and Integrative Biomedic…" at bounding box center [678, 294] width 740 height 415
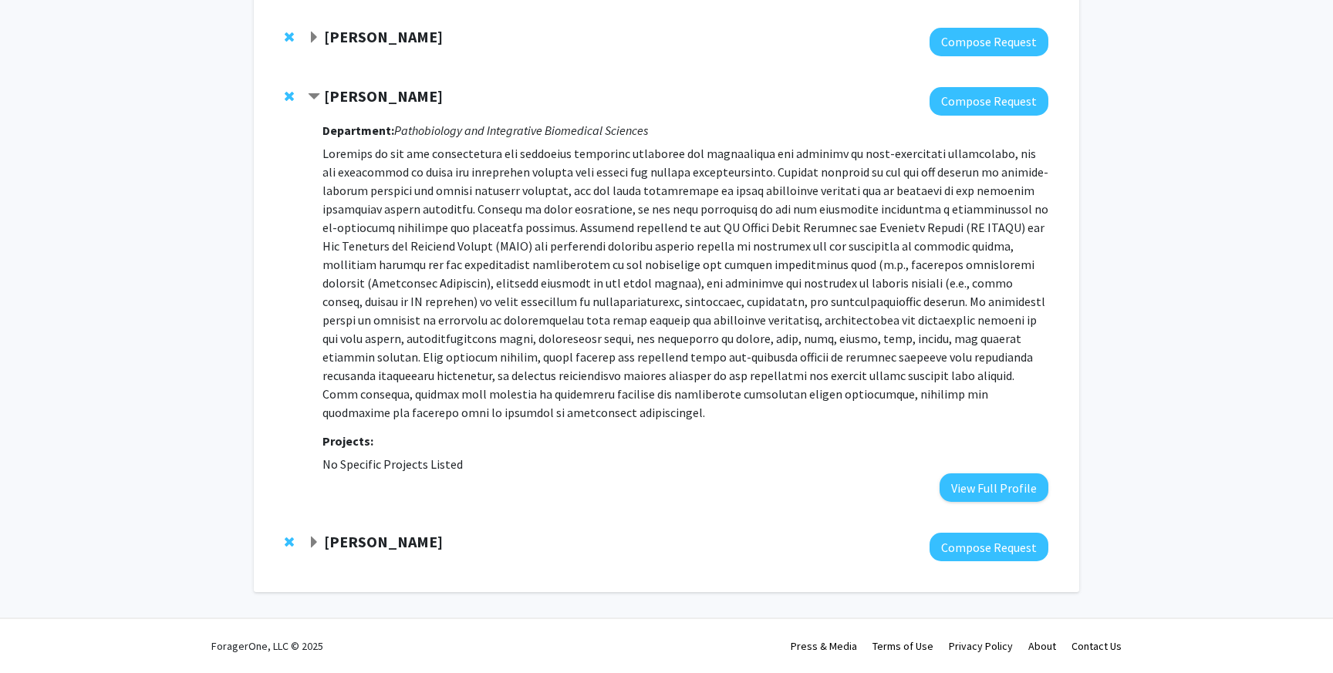
click at [313, 95] on span "Contract Aaron Ericsson Bookmark" at bounding box center [314, 97] width 12 height 12
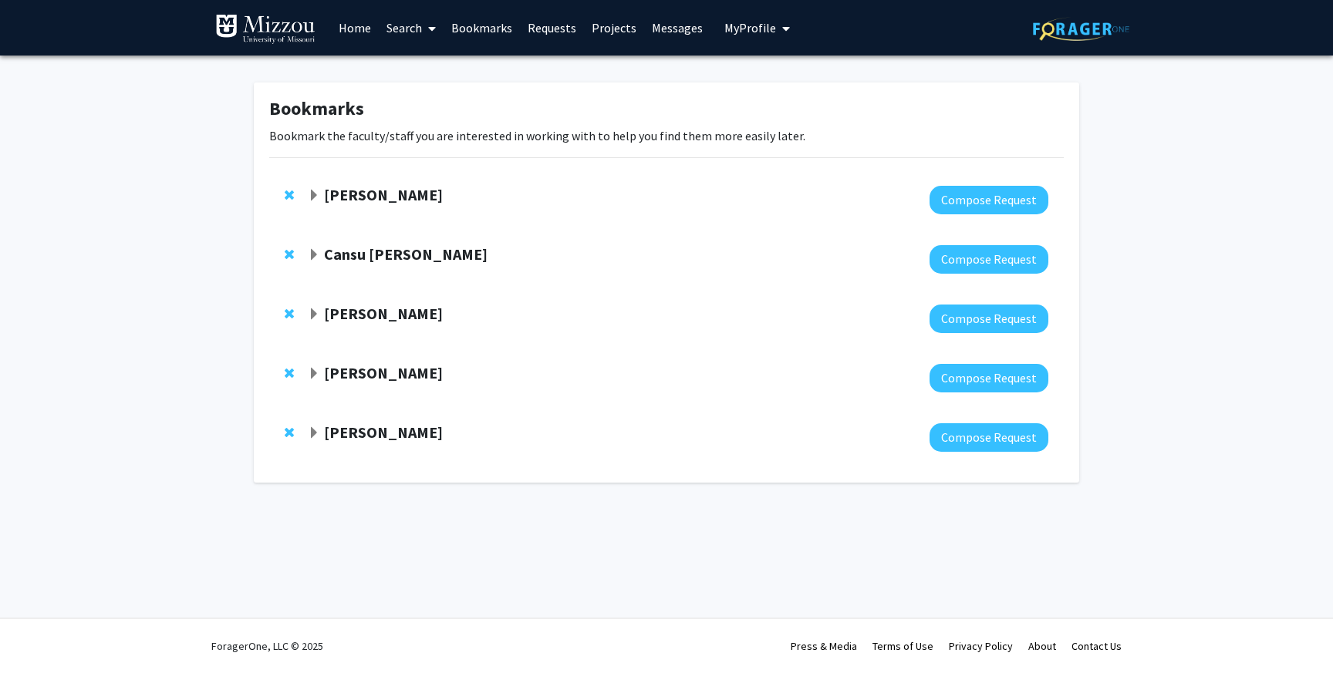
scroll to position [0, 0]
click at [319, 319] on span "Expand Peter Cornish Bookmark" at bounding box center [314, 314] width 12 height 12
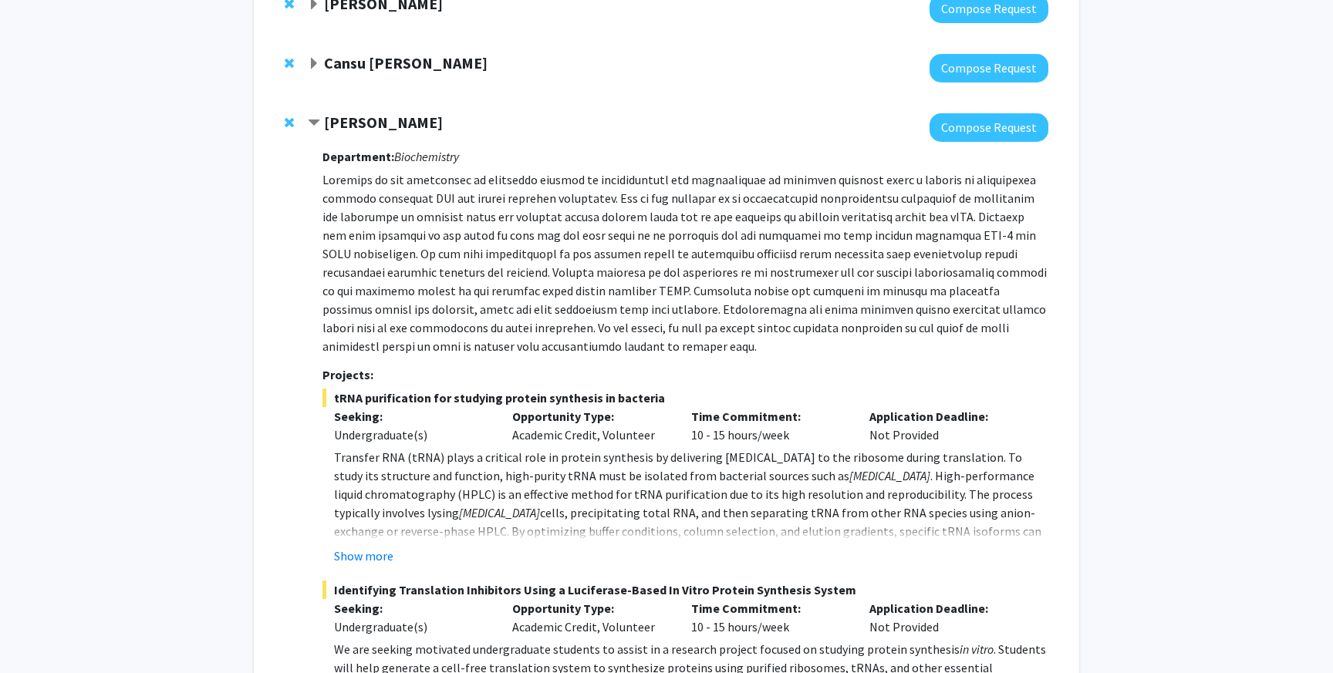
scroll to position [181, 0]
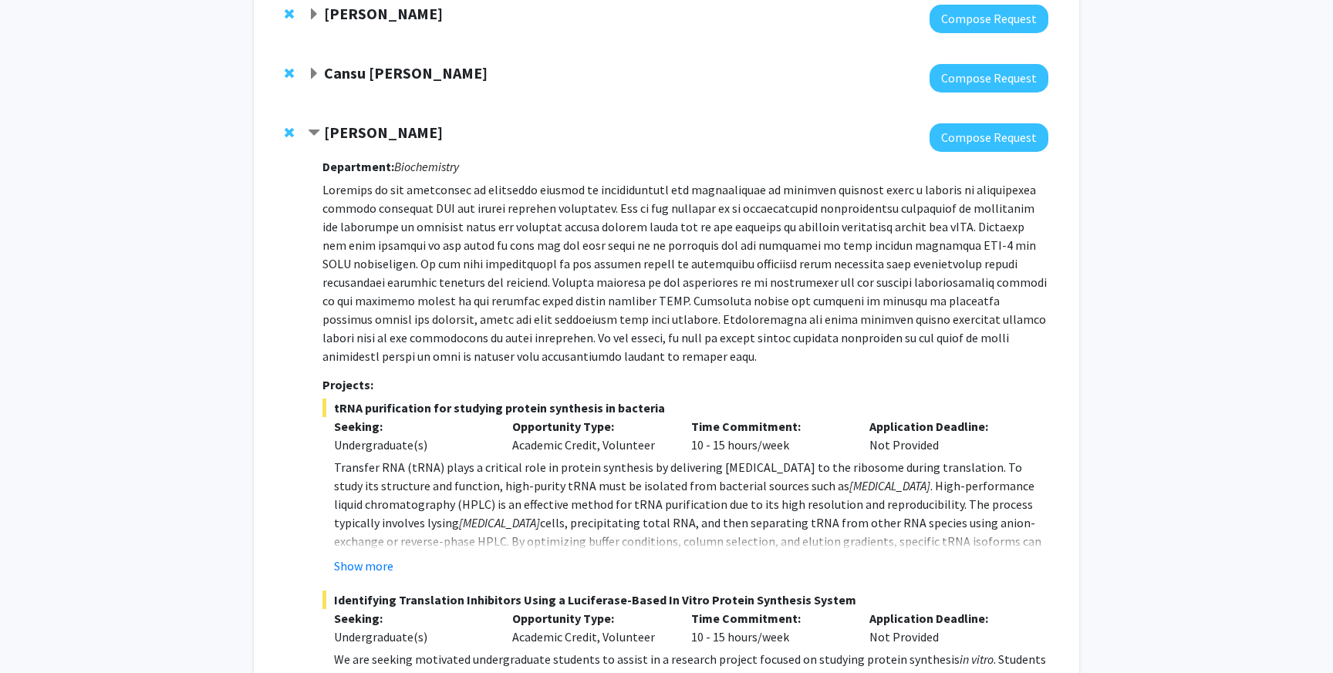
click at [319, 130] on span "Contract Peter Cornish Bookmark" at bounding box center [314, 133] width 12 height 12
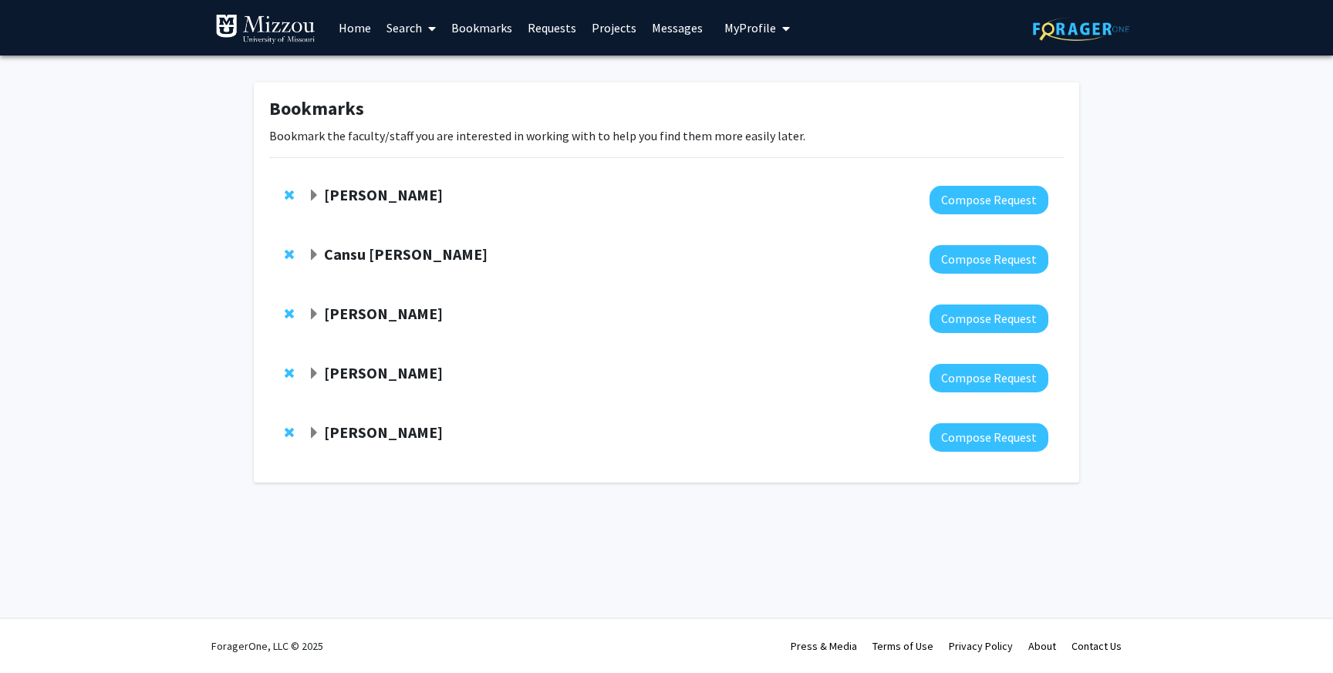
click at [314, 258] on span "Expand Cansu Agca Bookmark" at bounding box center [314, 255] width 12 height 12
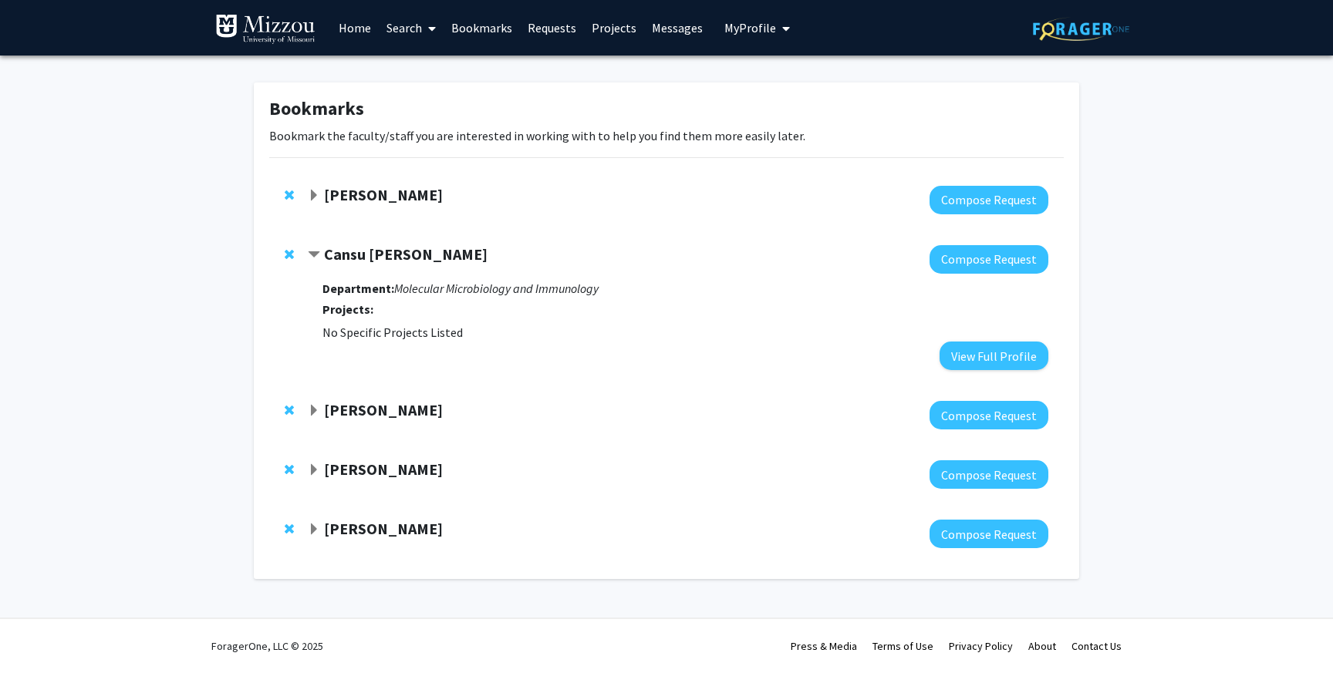
click at [319, 195] on span "Expand Carolyn Orbann Bookmark" at bounding box center [314, 196] width 12 height 12
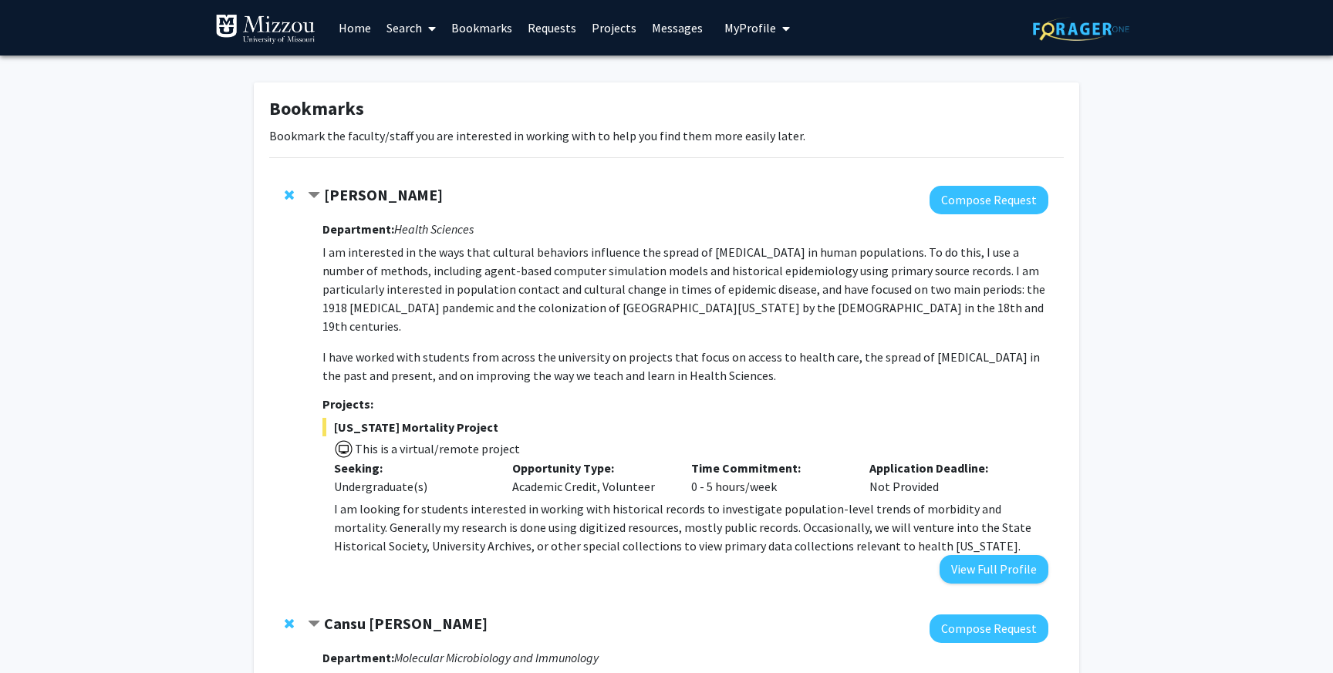
click at [313, 200] on span "Contract Carolyn Orbann Bookmark" at bounding box center [314, 196] width 12 height 12
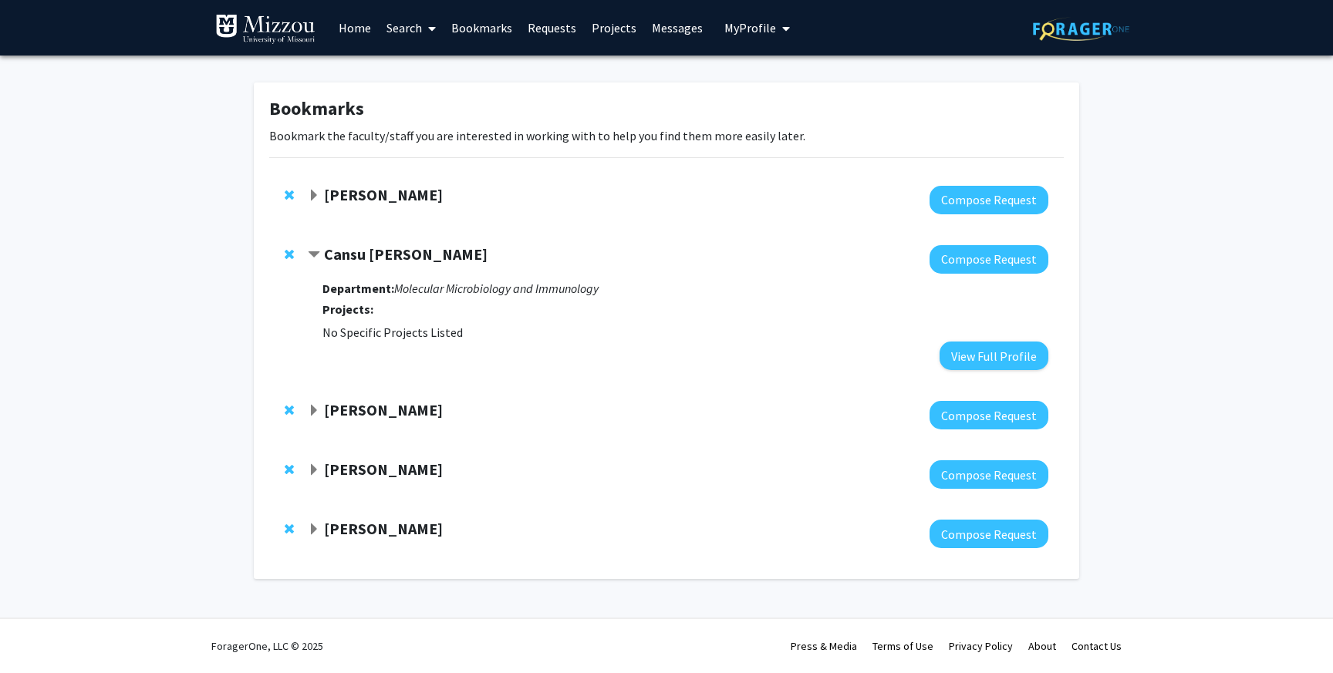
click at [318, 249] on span "Contract Cansu Agca Bookmark" at bounding box center [314, 255] width 12 height 12
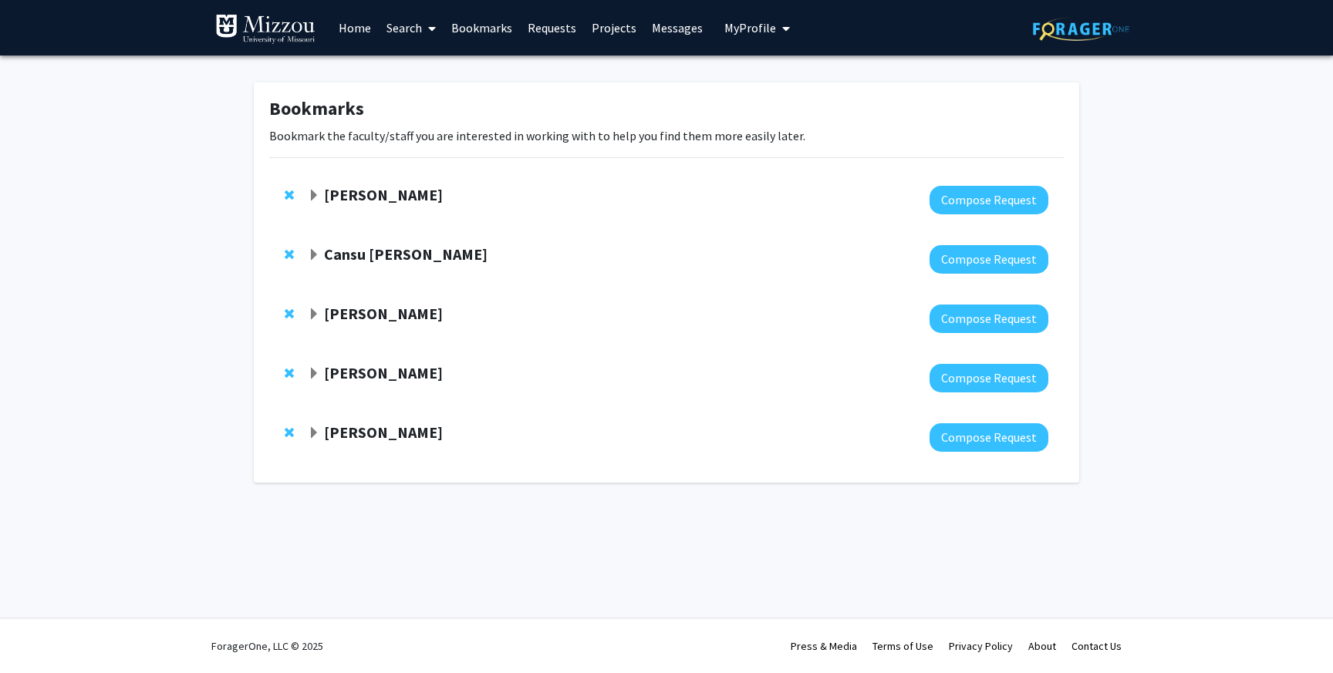
click at [322, 326] on div at bounding box center [678, 319] width 740 height 29
click at [311, 312] on span "Expand Peter Cornish Bookmark" at bounding box center [314, 314] width 12 height 12
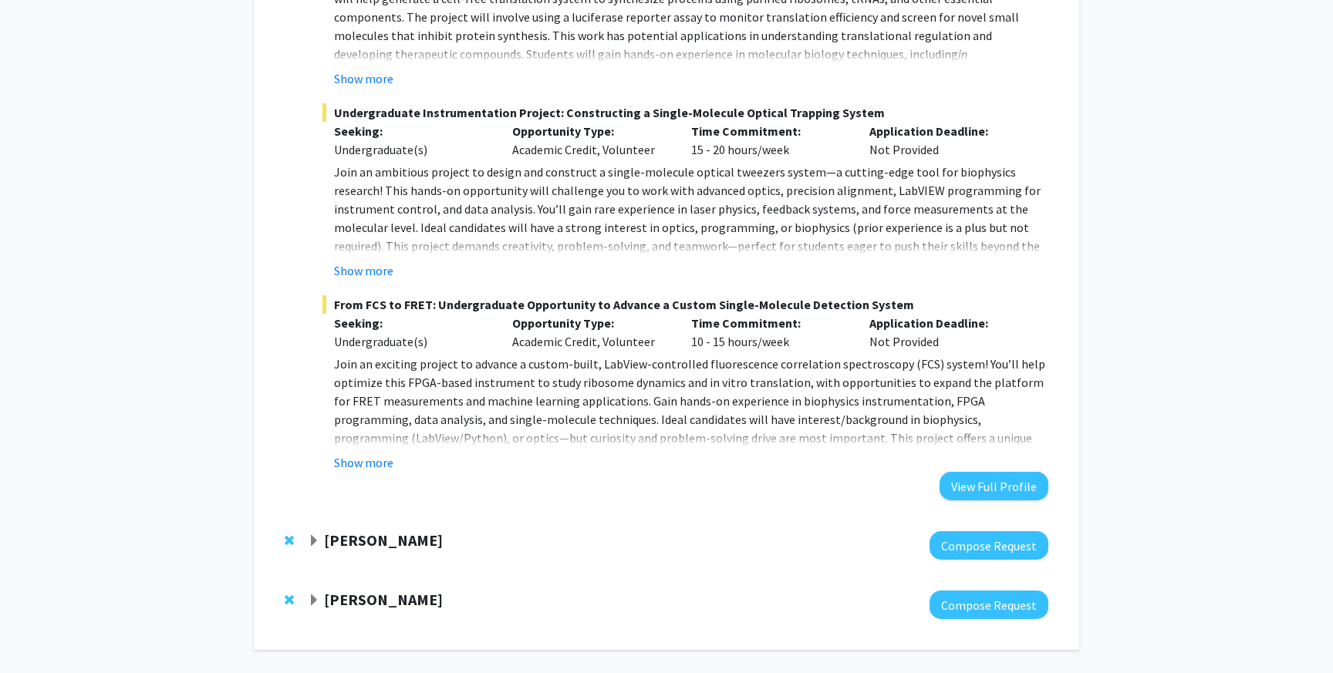
scroll to position [860, 0]
click at [352, 461] on button "Show more" at bounding box center [363, 463] width 59 height 19
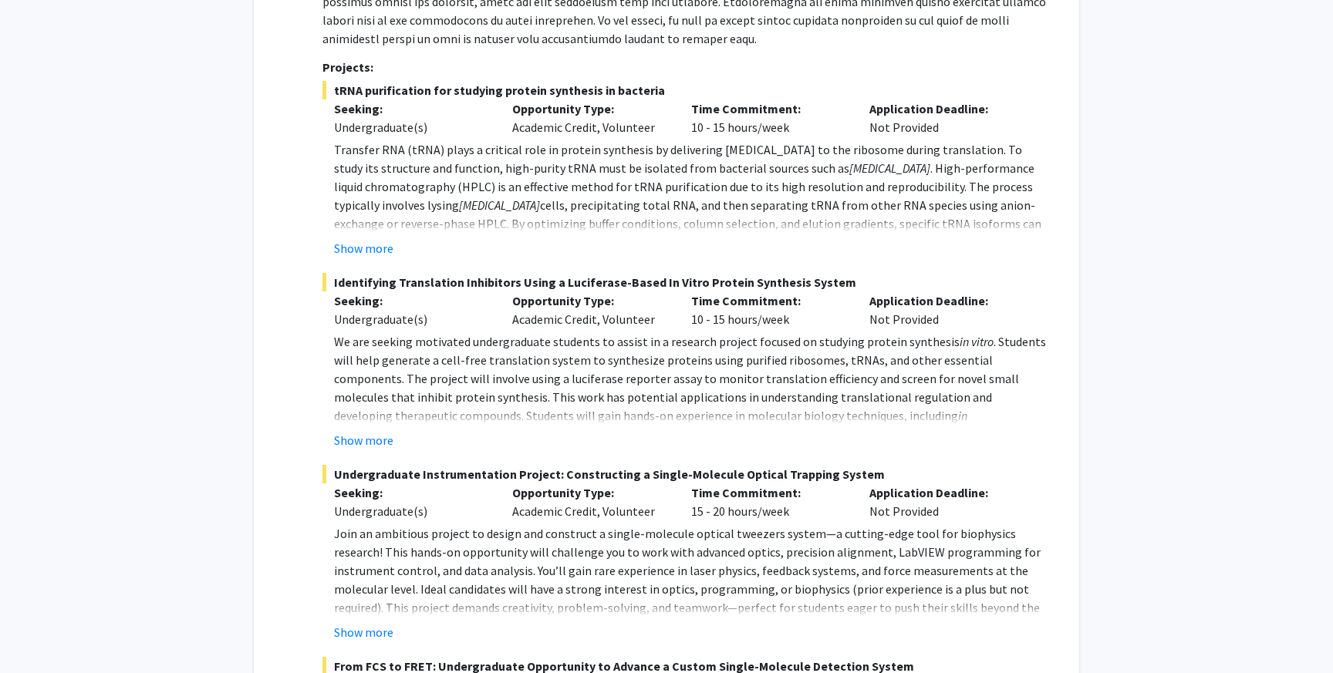
scroll to position [498, 0]
click at [356, 435] on button "Show more" at bounding box center [363, 441] width 59 height 19
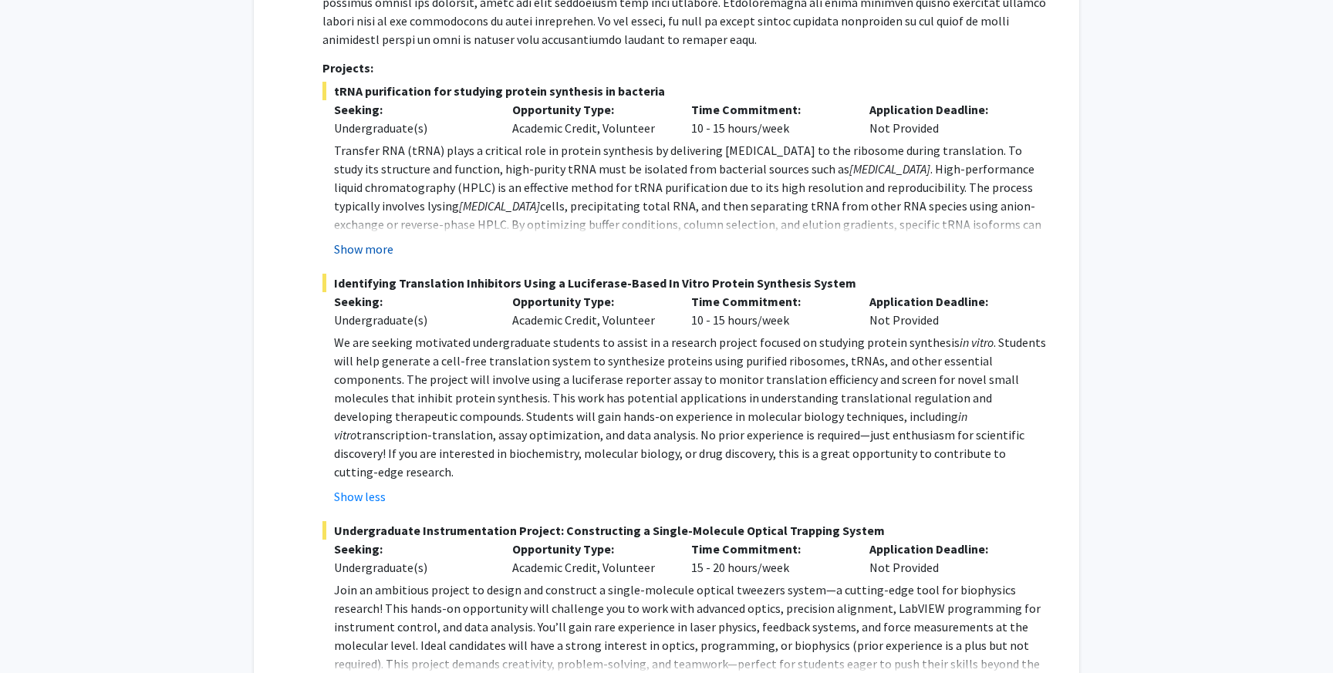
click at [365, 247] on button "Show more" at bounding box center [363, 249] width 59 height 19
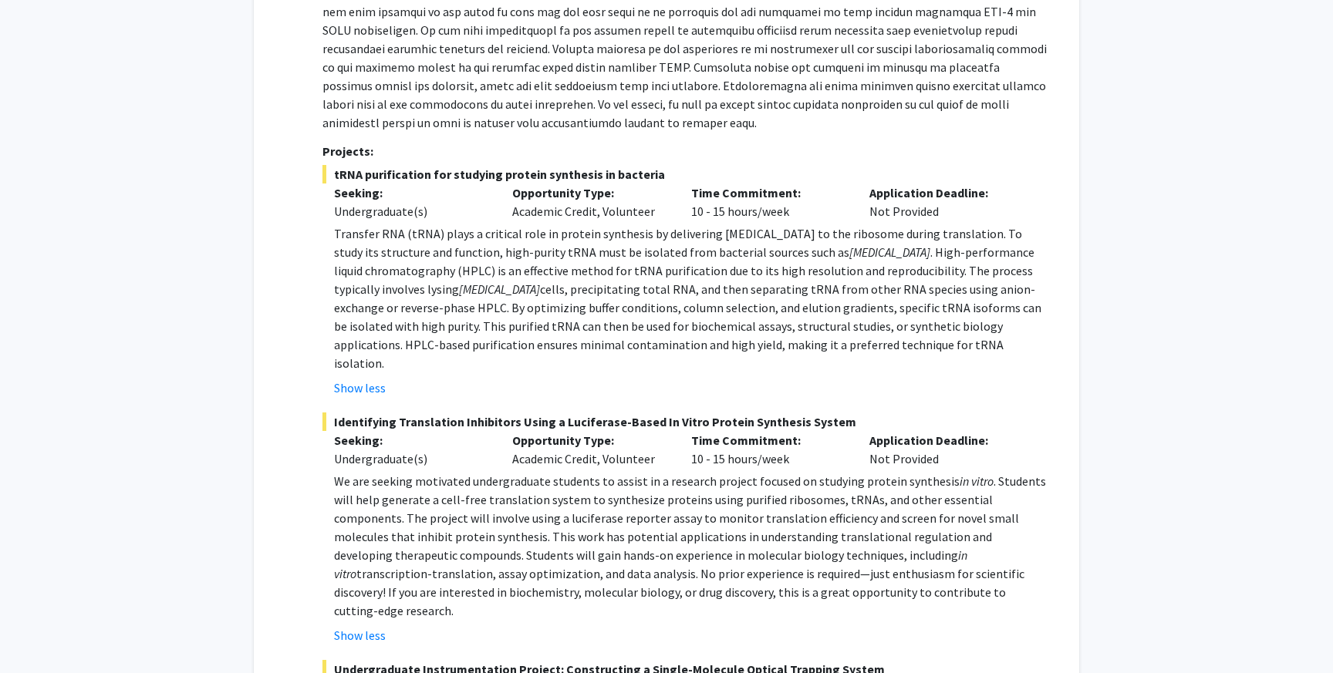
scroll to position [410, 0]
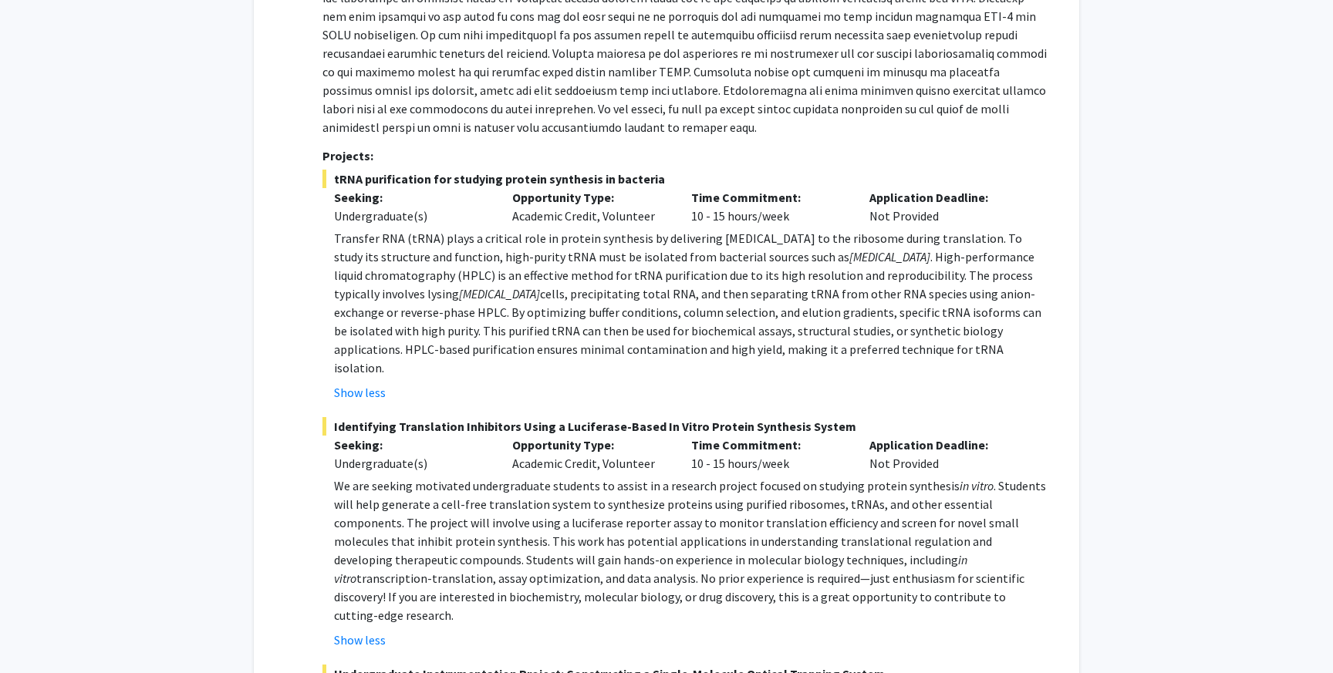
click at [716, 539] on span ". Students will help generate a cell-free translation system to synthesize prot…" at bounding box center [690, 522] width 712 height 89
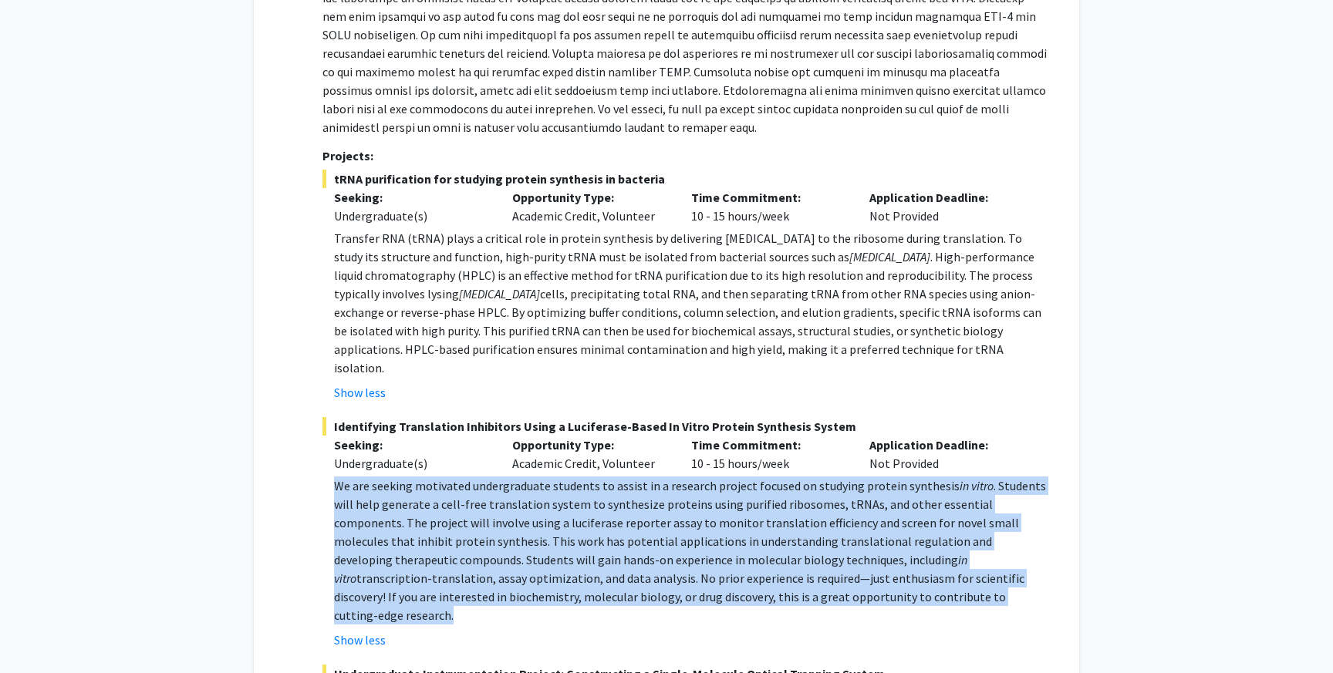
click at [716, 539] on span ". Students will help generate a cell-free translation system to synthesize prot…" at bounding box center [690, 522] width 712 height 89
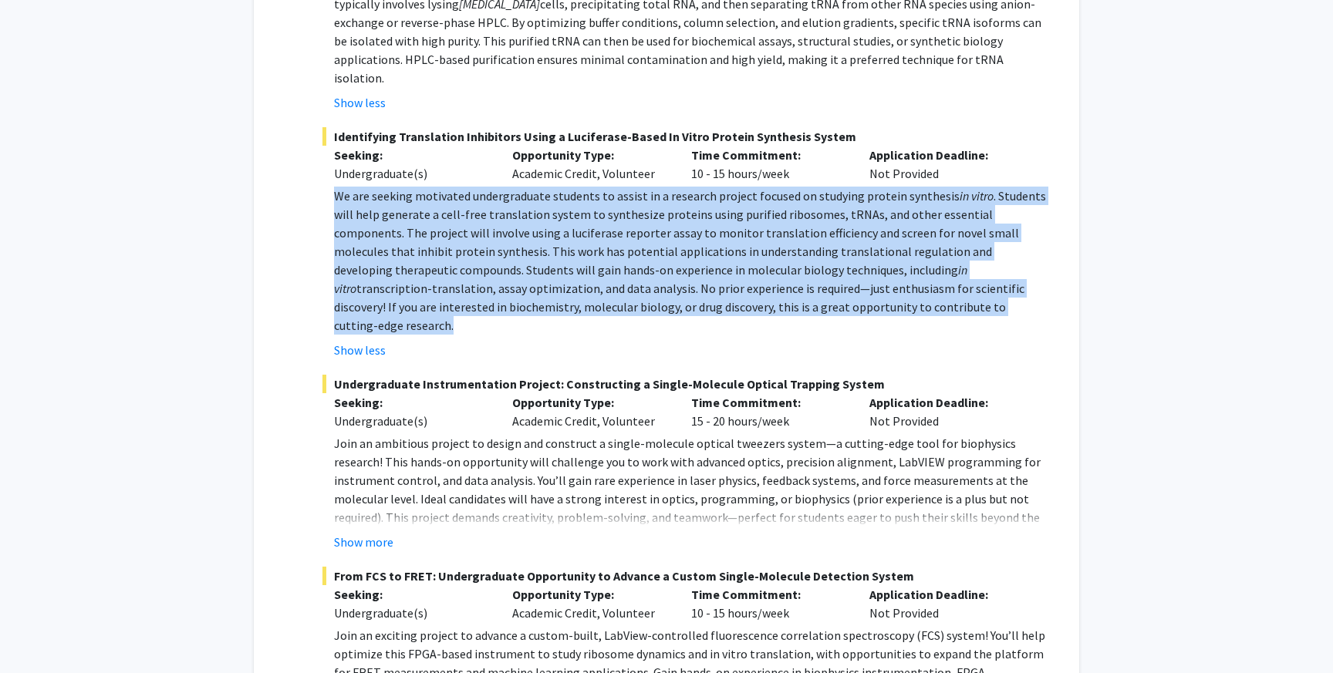
scroll to position [669, 0]
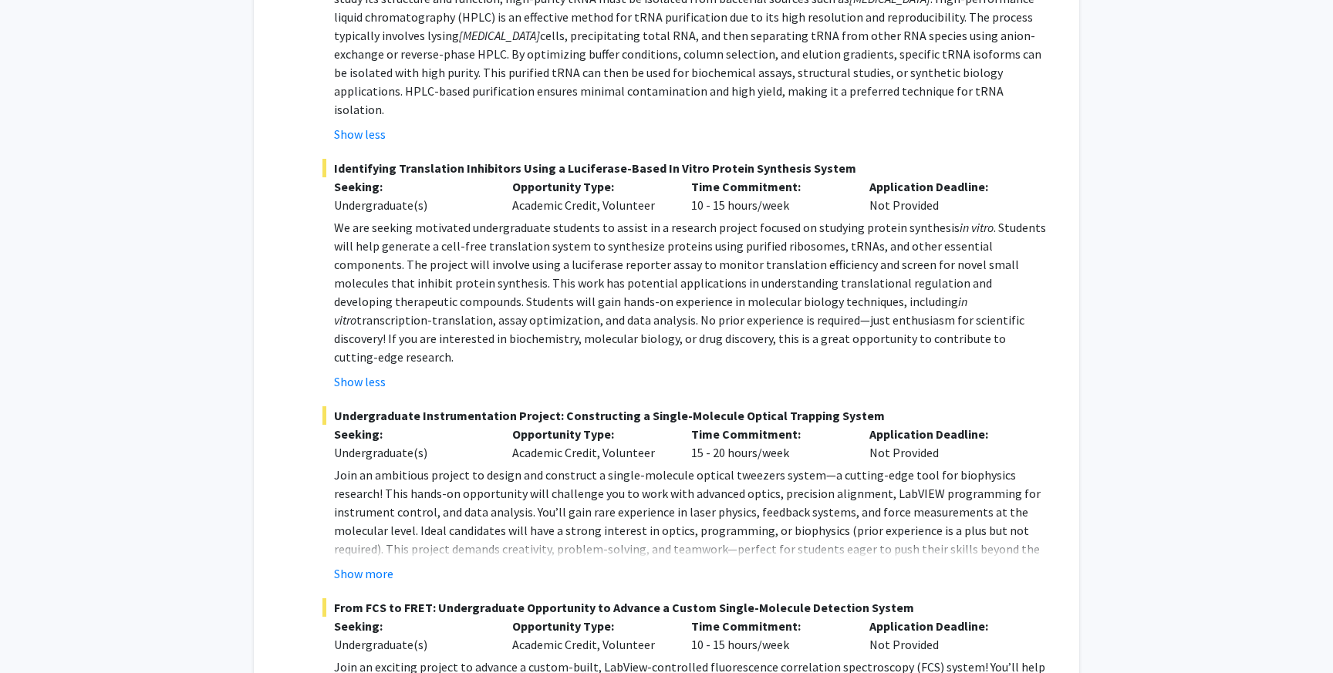
click at [1007, 292] on p "We are seeking motivated undergraduate students to assist in a research project…" at bounding box center [691, 292] width 714 height 148
